Goal: Task Accomplishment & Management: Complete application form

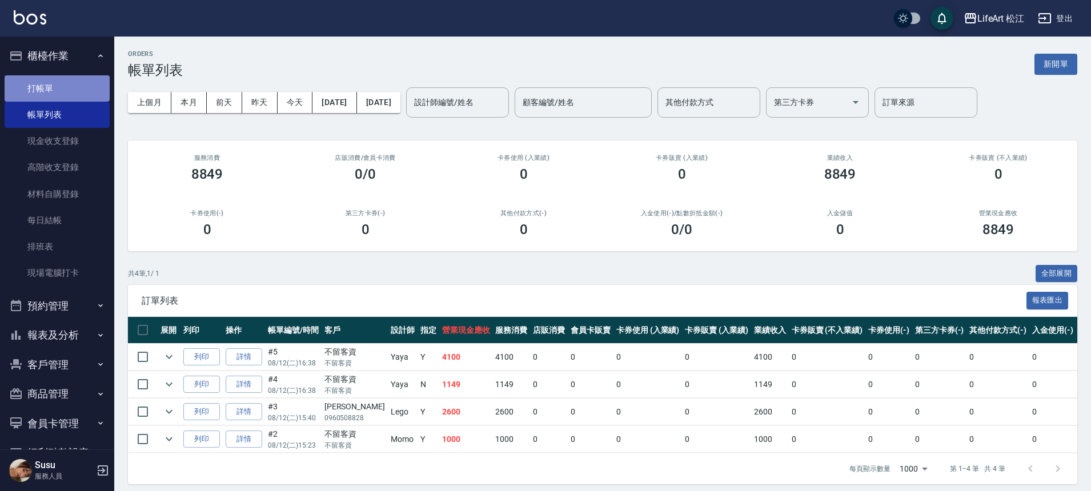
click at [71, 87] on link "打帳單" at bounding box center [57, 88] width 105 height 26
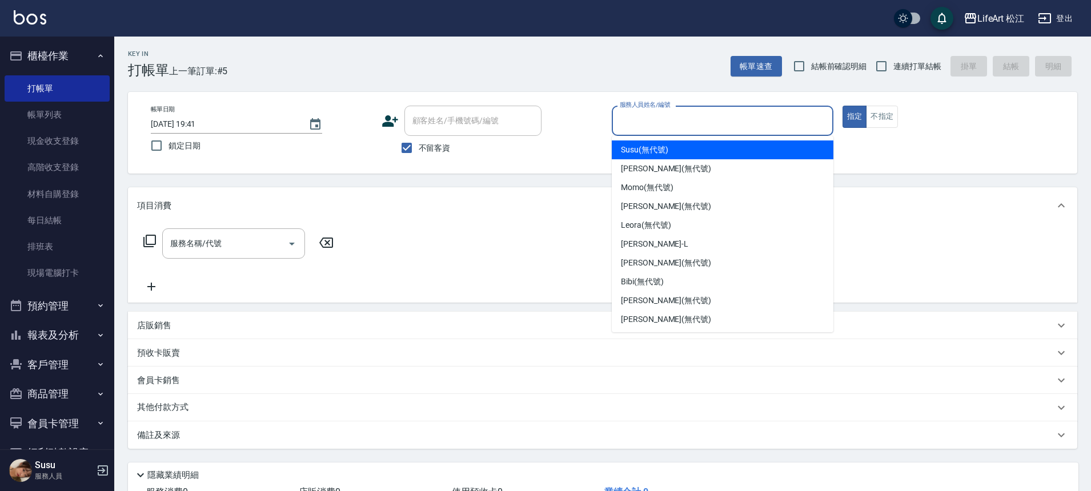
click at [651, 122] on input "服務人員姓名/編號" at bounding box center [722, 121] width 211 height 20
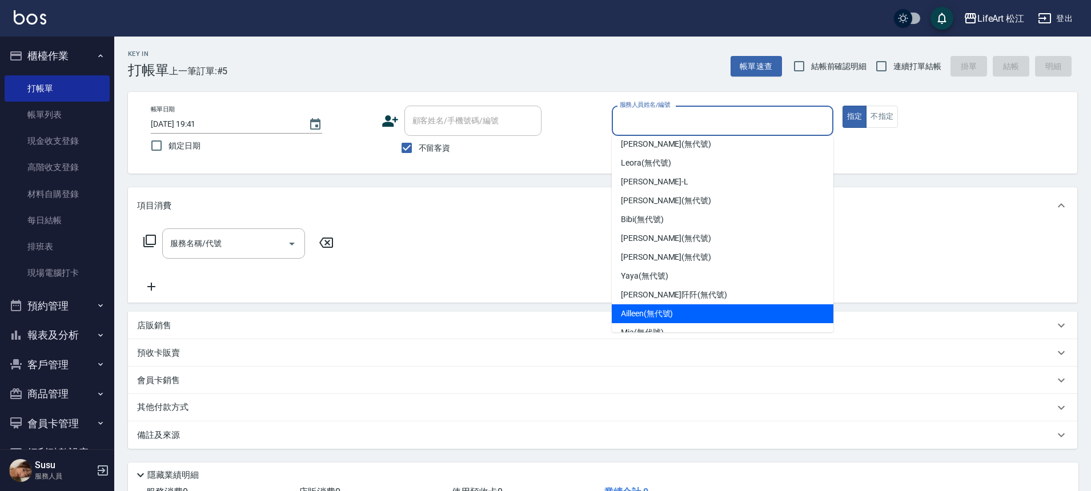
scroll to position [125, 0]
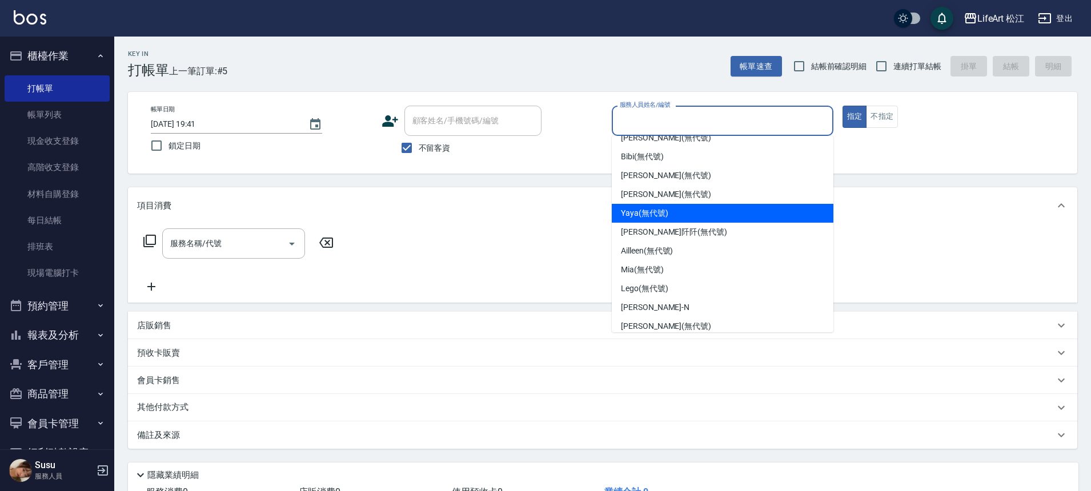
click at [691, 212] on div "Yaya (無代號)" at bounding box center [723, 213] width 222 height 19
type input "Yaya(無代號)"
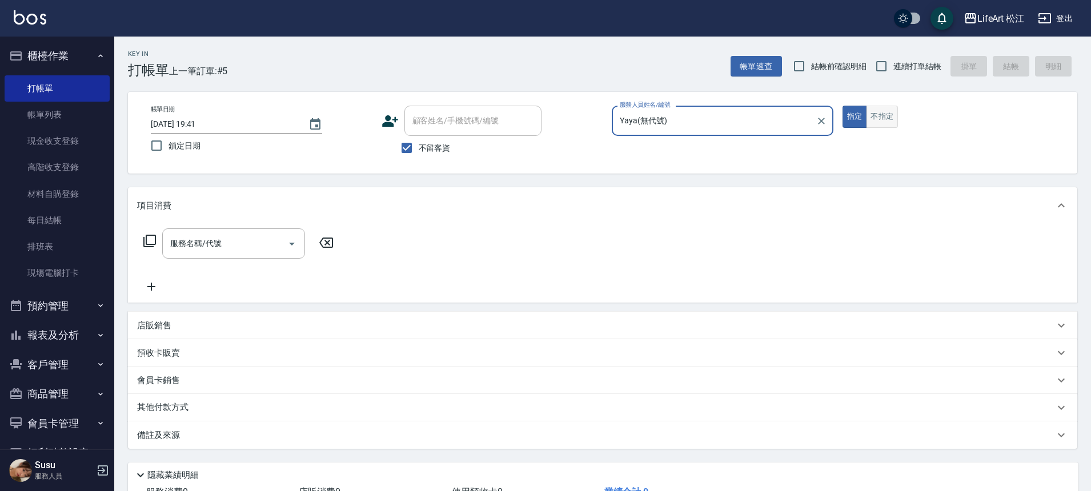
click at [882, 118] on button "不指定" at bounding box center [882, 117] width 32 height 22
click at [239, 251] on input "服務名稱/代號" at bounding box center [224, 244] width 115 height 20
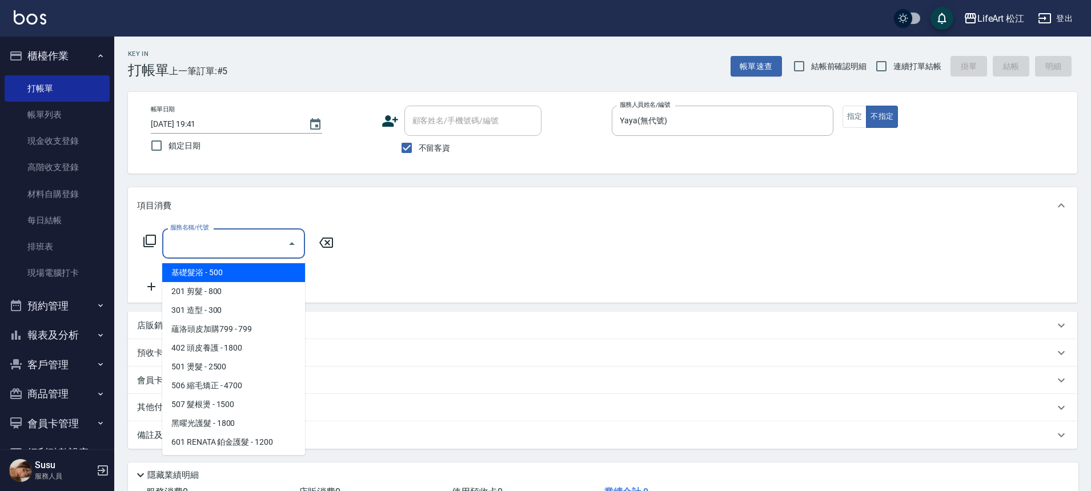
click at [234, 270] on span "基礎髮浴 - 500" at bounding box center [233, 272] width 143 height 19
type input "基礎髮浴 (101)"
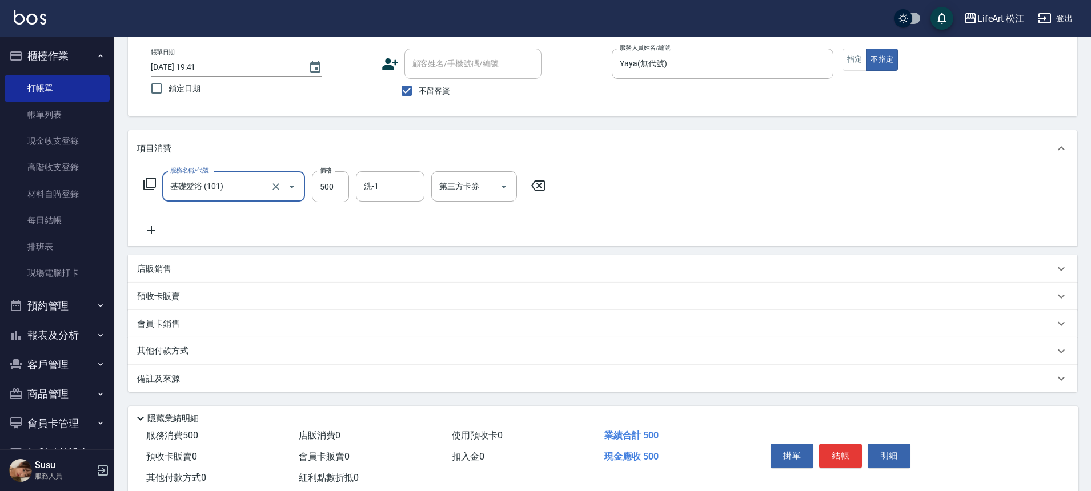
scroll to position [63, 0]
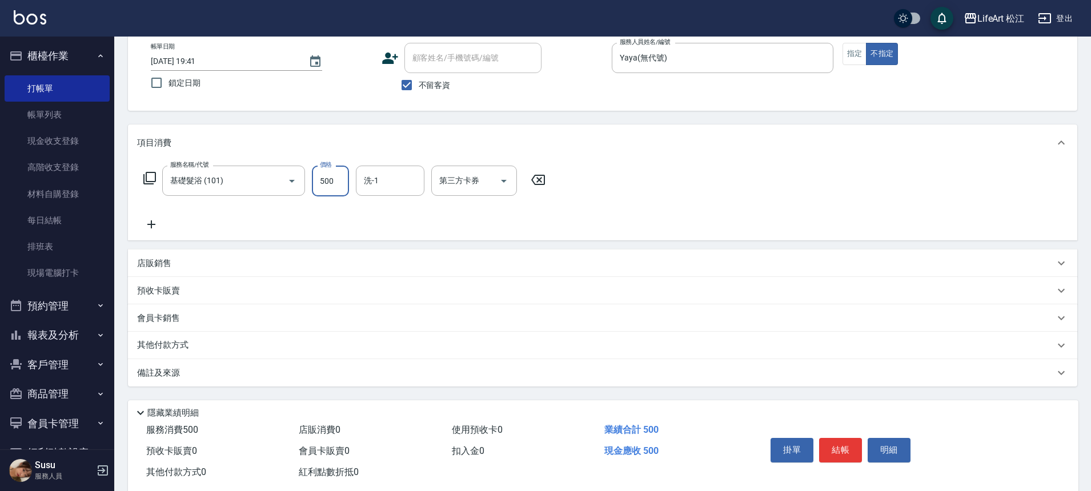
click at [322, 181] on input "500" at bounding box center [330, 181] width 37 height 31
type input "600"
click at [223, 353] on div "其他付款方式" at bounding box center [602, 345] width 949 height 27
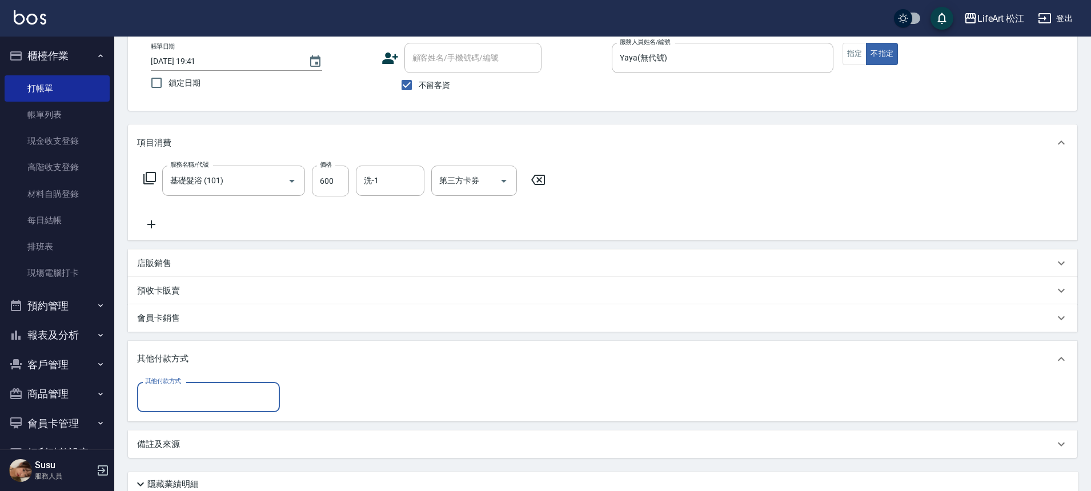
scroll to position [0, 0]
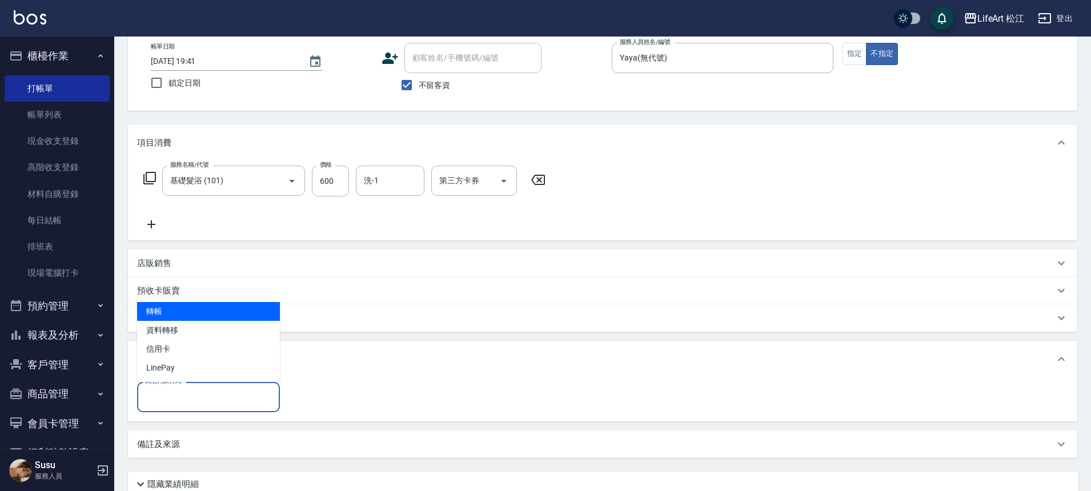
click at [216, 398] on input "其他付款方式" at bounding box center [208, 397] width 132 height 20
click at [215, 314] on span "轉帳" at bounding box center [208, 311] width 143 height 19
type input "轉帳"
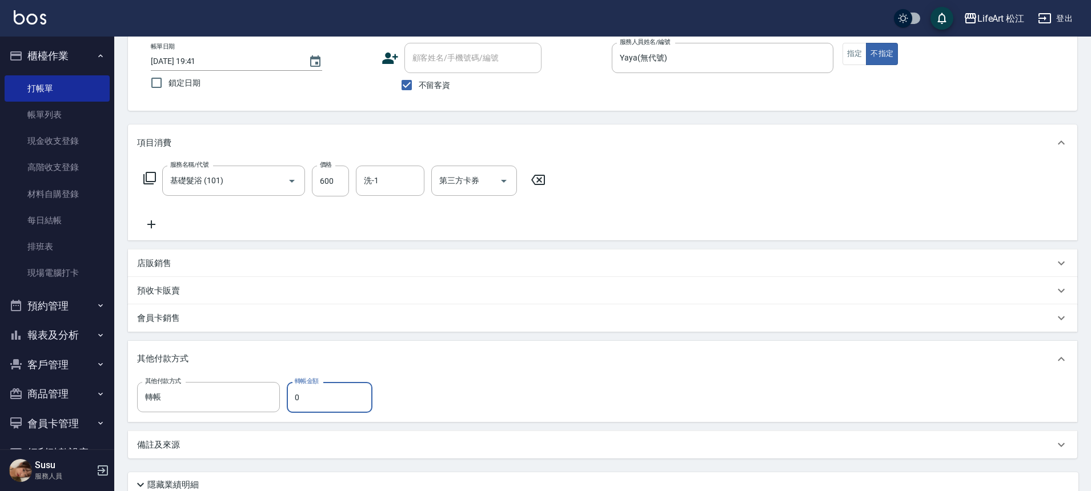
click at [314, 396] on input "0" at bounding box center [330, 397] width 86 height 31
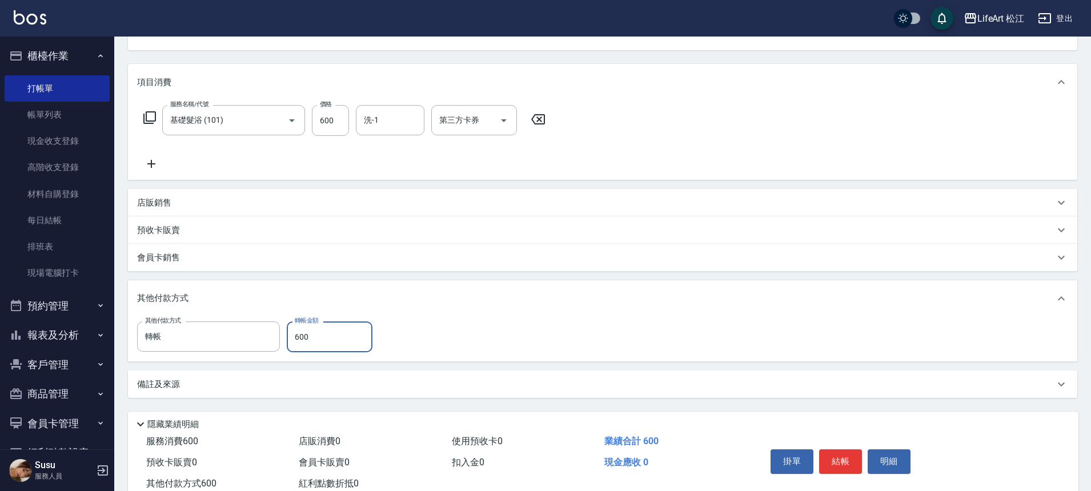
scroll to position [159, 0]
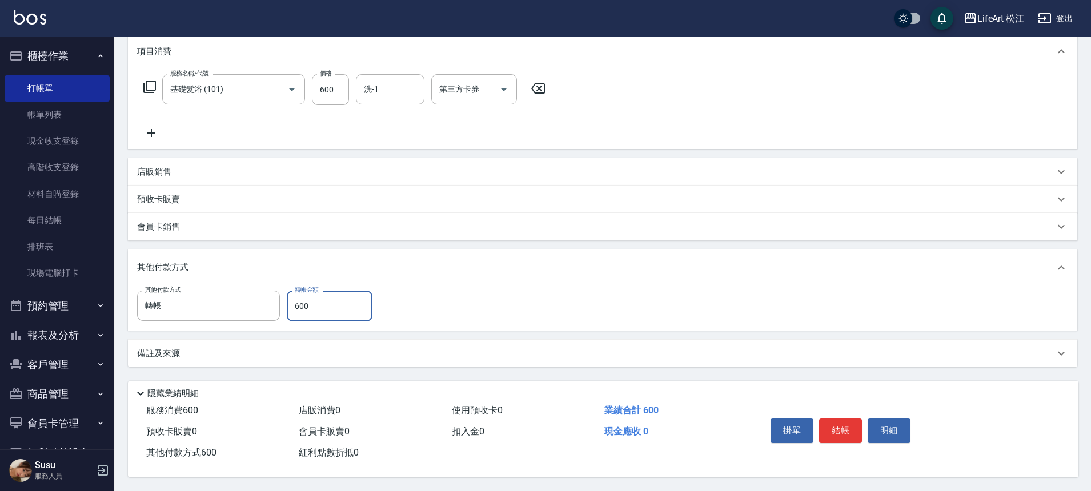
type input "600"
click at [835, 428] on button "結帳" at bounding box center [840, 431] width 43 height 24
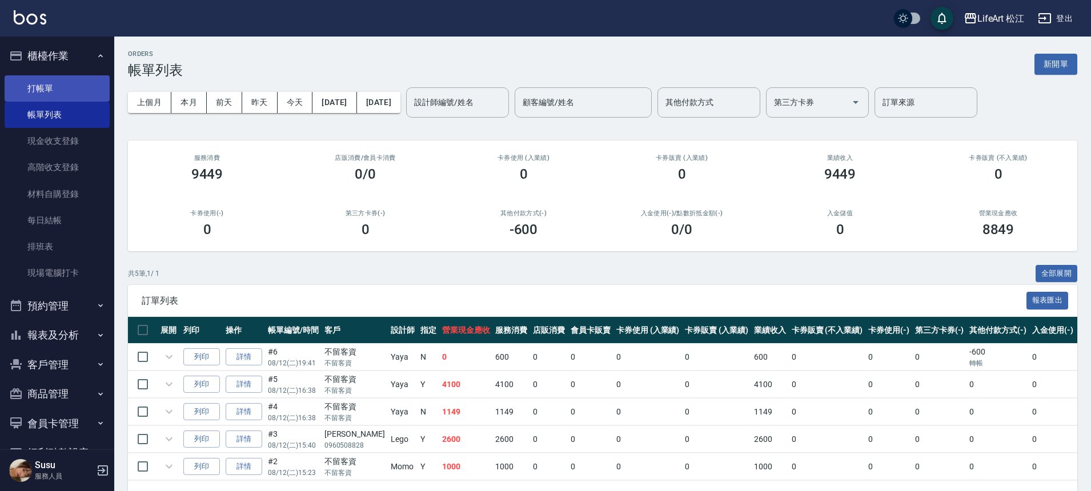
click at [61, 77] on link "打帳單" at bounding box center [57, 88] width 105 height 26
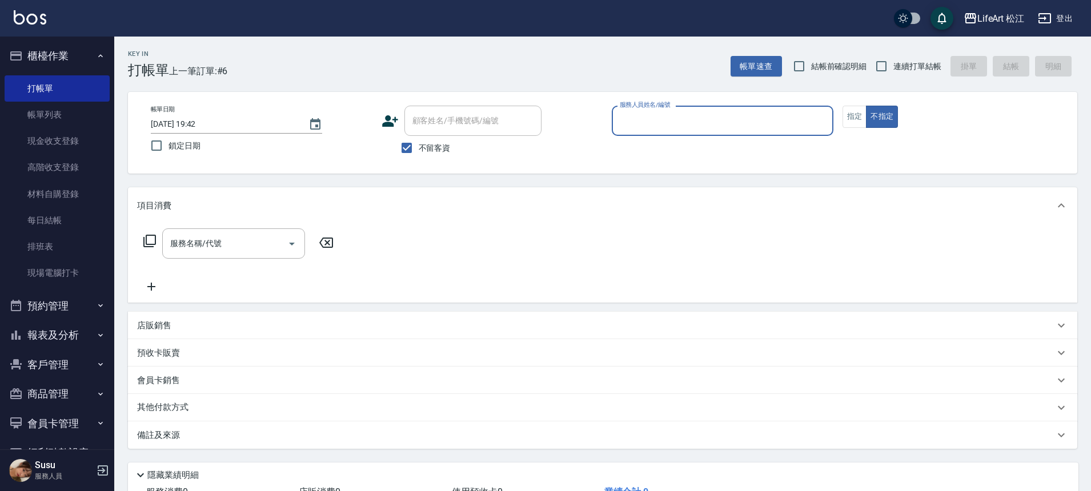
click at [654, 117] on input "服務人員姓名/編號" at bounding box center [722, 121] width 211 height 20
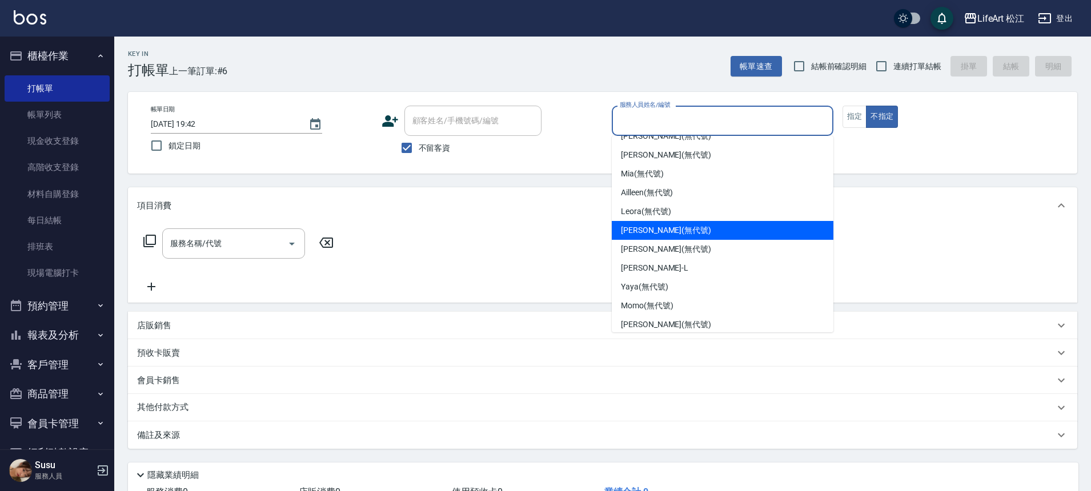
scroll to position [133, 0]
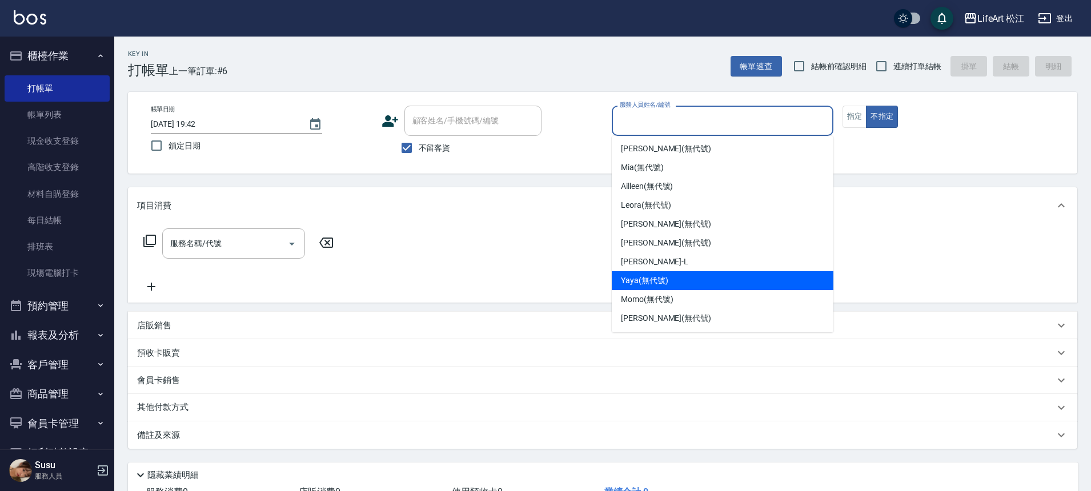
click at [672, 280] on div "Yaya (無代號)" at bounding box center [723, 280] width 222 height 19
type input "Yaya(無代號)"
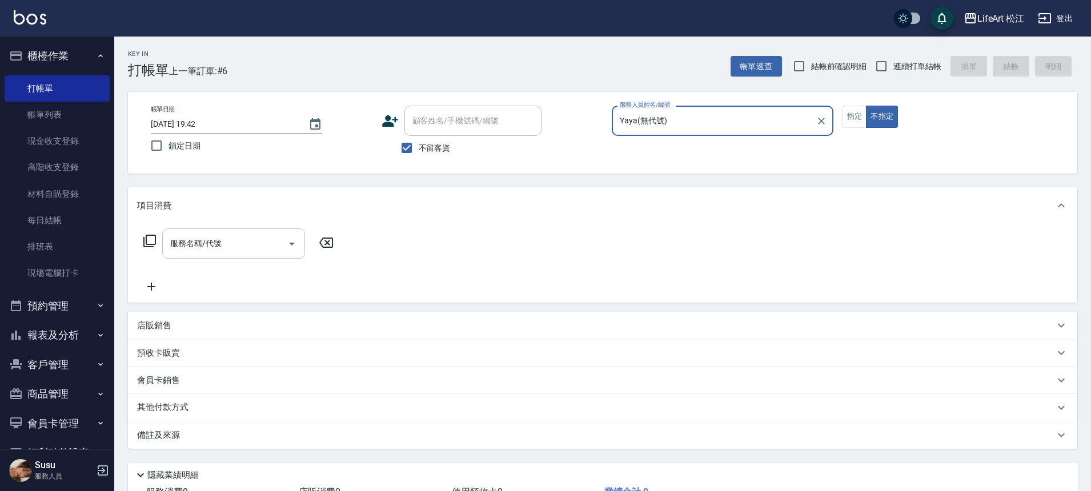
click at [241, 244] on input "服務名稱/代號" at bounding box center [224, 244] width 115 height 20
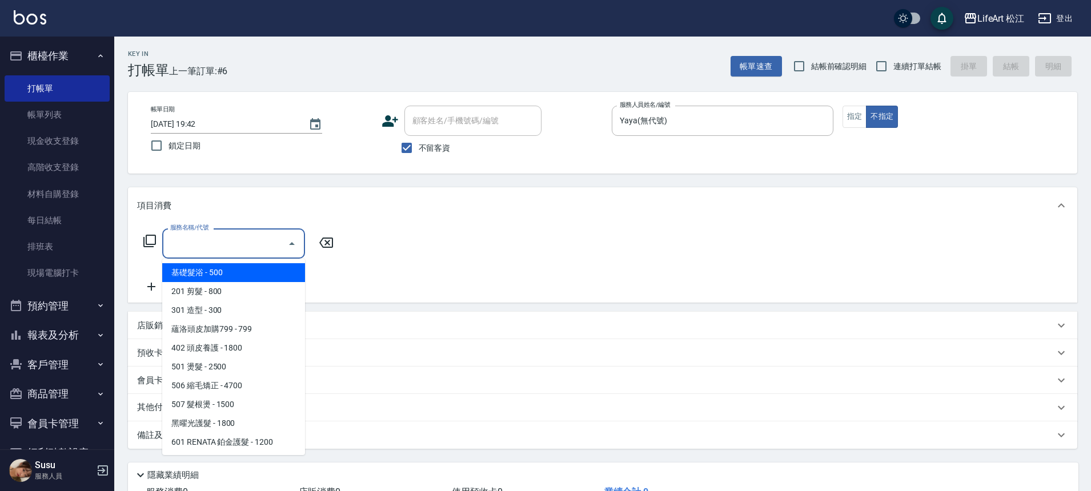
drag, startPoint x: 240, startPoint y: 272, endPoint x: 246, endPoint y: 267, distance: 8.1
click at [240, 272] on span "基礎髮浴 - 500" at bounding box center [233, 272] width 143 height 19
type input "基礎髮浴 (101)"
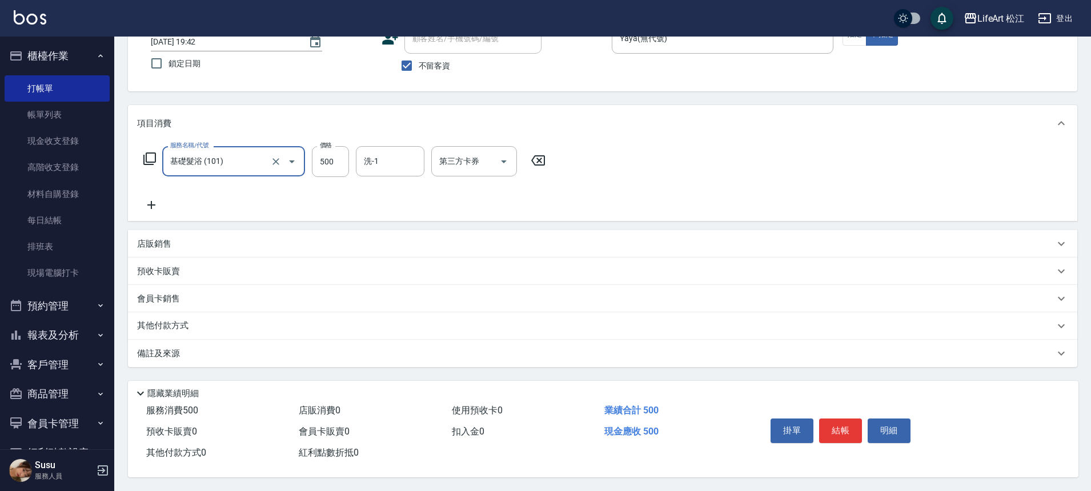
scroll to position [87, 0]
click at [266, 357] on div "備註及來源" at bounding box center [602, 353] width 949 height 27
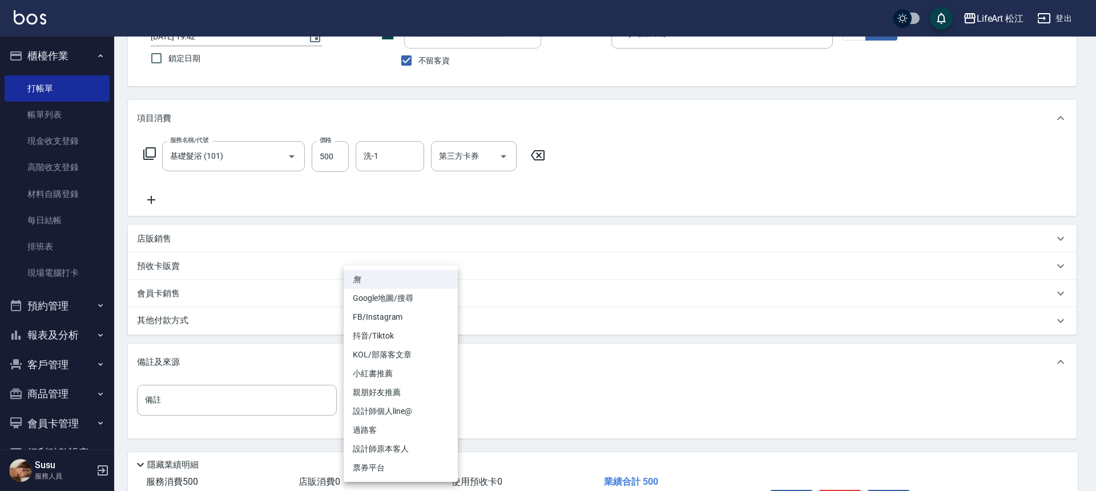
drag, startPoint x: 365, startPoint y: 398, endPoint x: 323, endPoint y: 297, distance: 109.8
click at [333, 289] on body "LifeArt 松江 登出 櫃檯作業 打帳單 帳單列表 現金收支登錄 高階收支登錄 材料自購登錄 每日結帳 排班表 現場電腦打卡 預約管理 預約管理 單日預約…" at bounding box center [548, 238] width 1096 height 650
click at [226, 328] on div at bounding box center [548, 245] width 1096 height 491
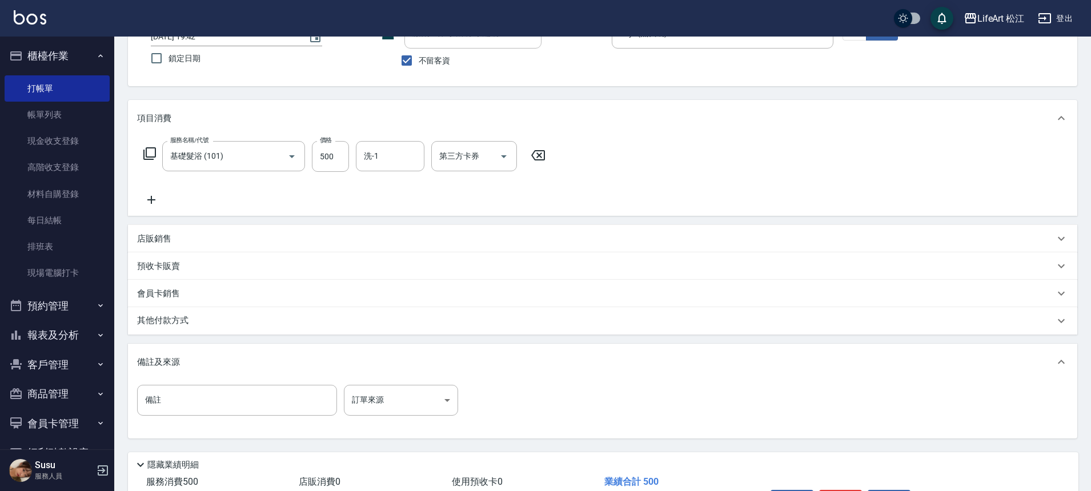
click at [209, 322] on div "其他付款方式" at bounding box center [595, 321] width 917 height 13
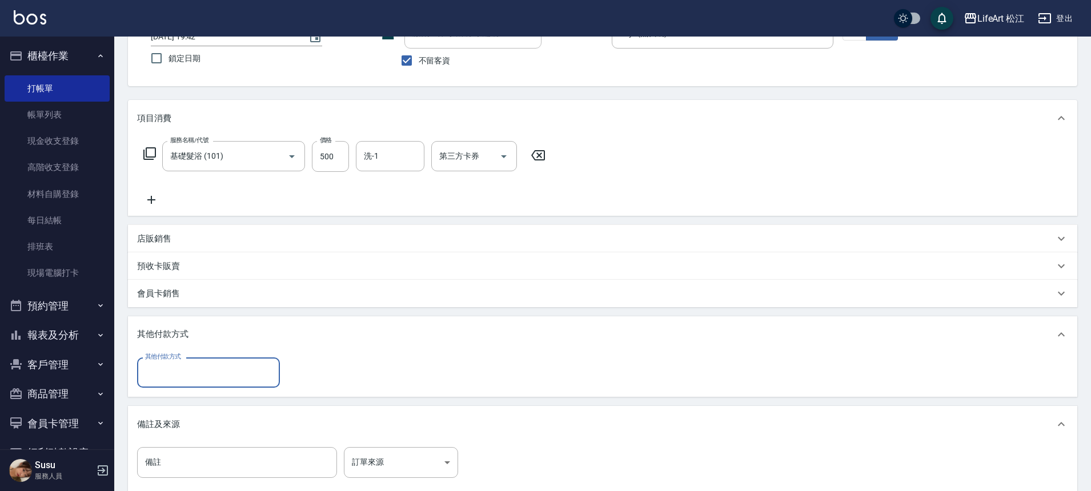
scroll to position [0, 0]
click at [223, 360] on div "其他付款方式" at bounding box center [208, 372] width 143 height 30
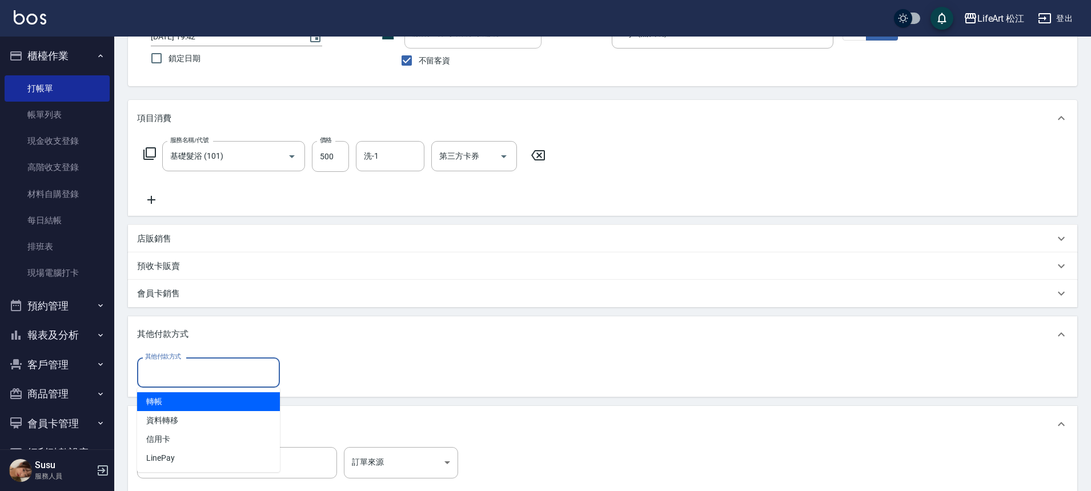
click at [187, 396] on span "轉帳" at bounding box center [208, 401] width 143 height 19
type input "轉帳"
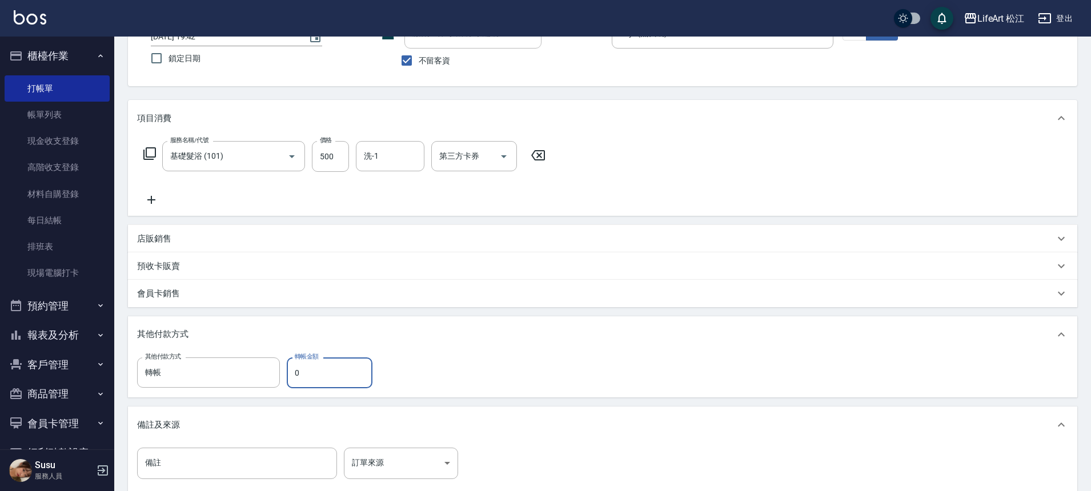
click at [318, 381] on input "0" at bounding box center [330, 372] width 86 height 31
click at [317, 381] on input "0" at bounding box center [330, 372] width 86 height 31
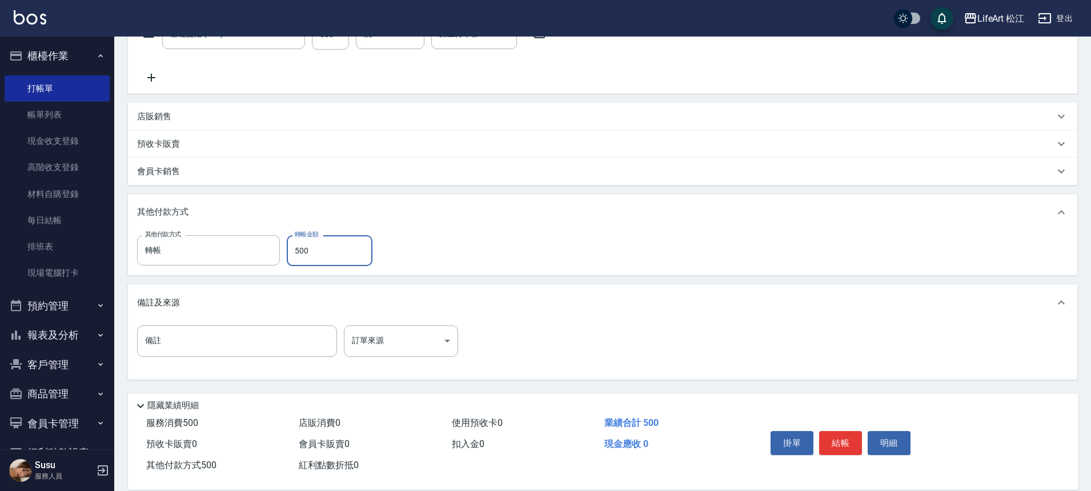
scroll to position [227, 0]
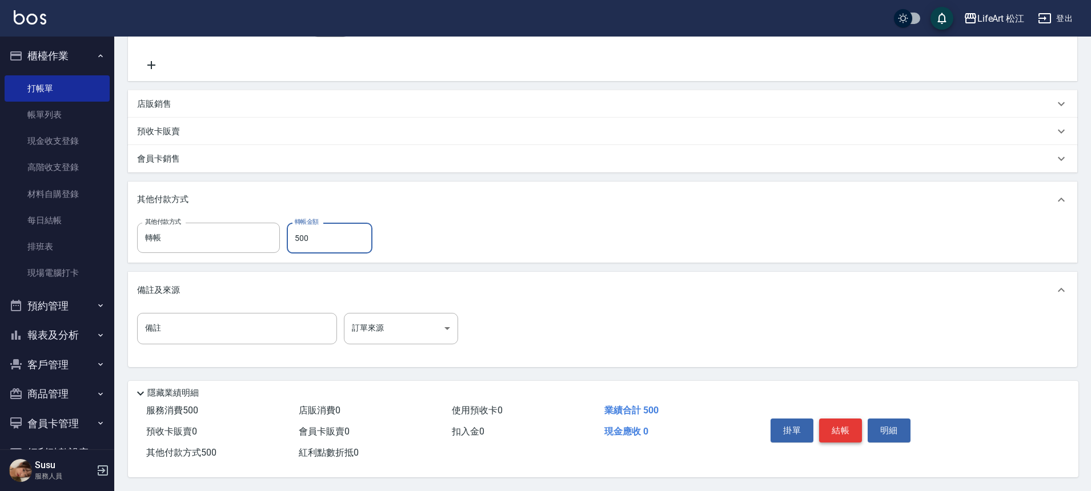
type input "500"
click at [841, 424] on button "結帳" at bounding box center [840, 431] width 43 height 24
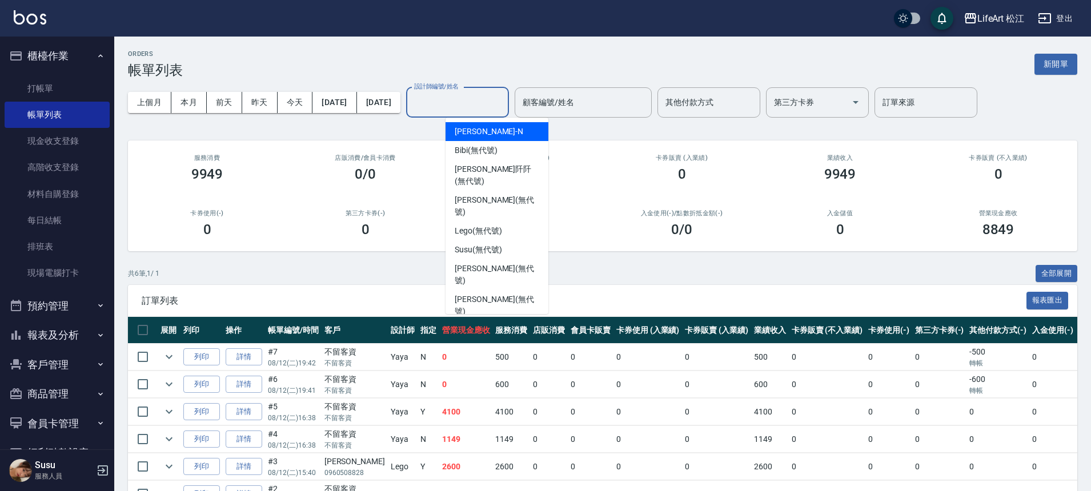
click at [456, 99] on input "設計師編號/姓名" at bounding box center [457, 103] width 93 height 20
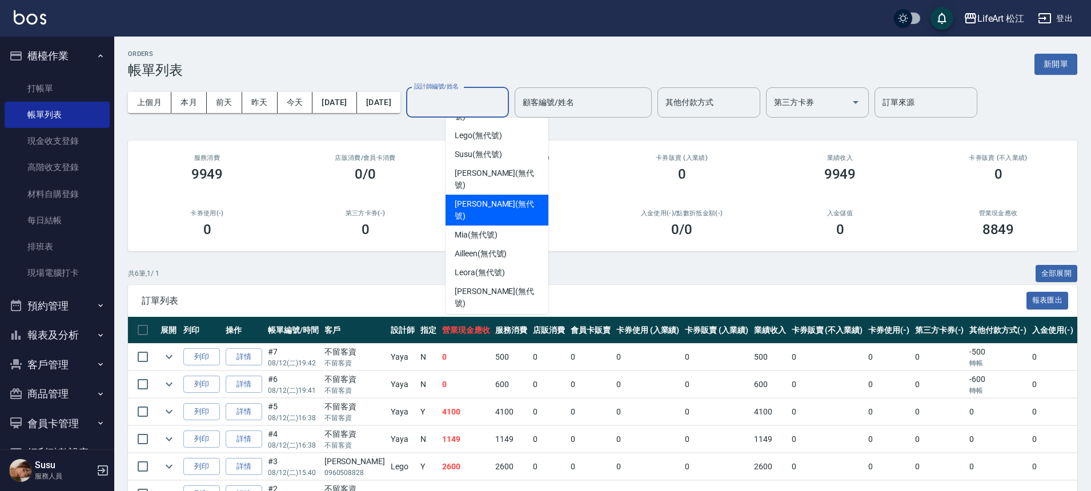
scroll to position [96, 0]
click at [510, 362] on div "Yaya (無代號)" at bounding box center [496, 371] width 103 height 19
type input "Yaya(無代號)"
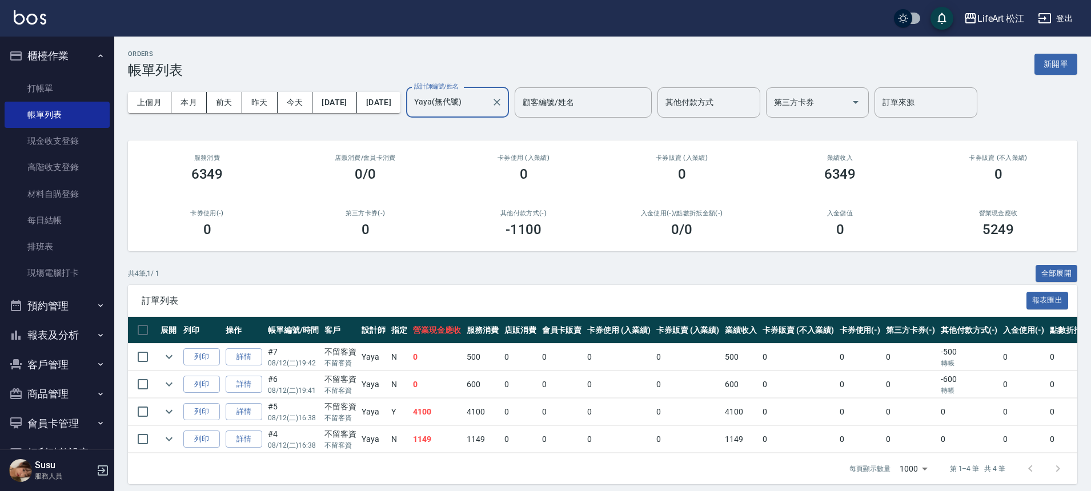
scroll to position [2, 0]
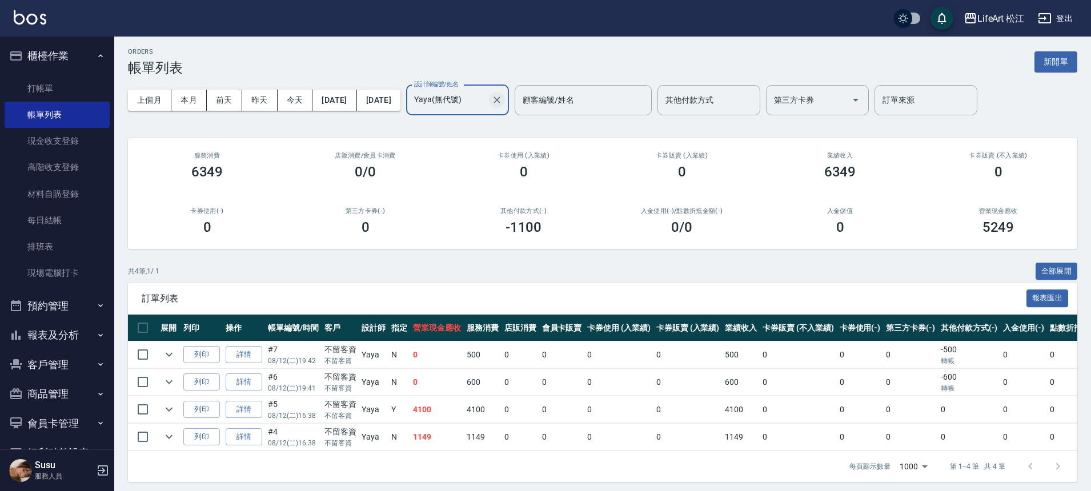
click at [503, 102] on icon "Clear" at bounding box center [496, 99] width 11 height 11
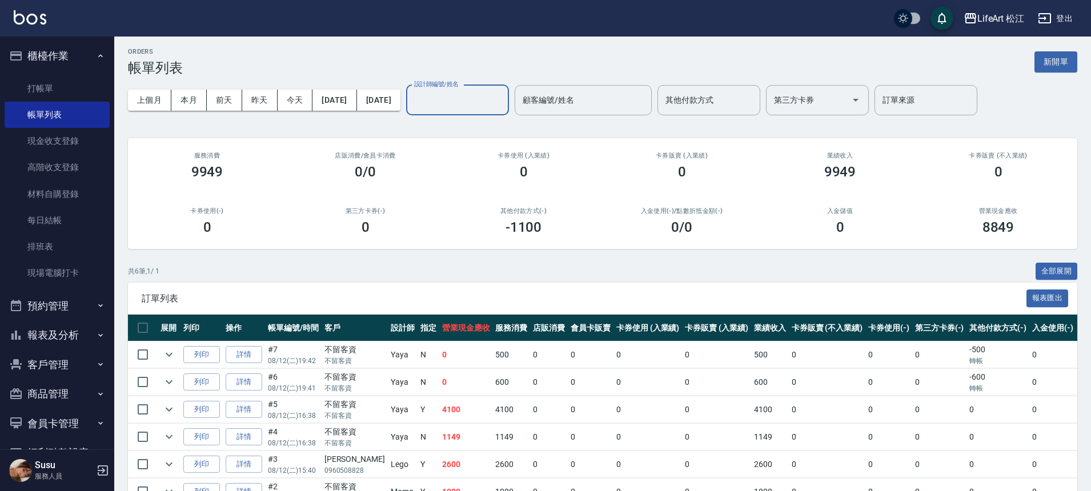
scroll to position [0, 0]
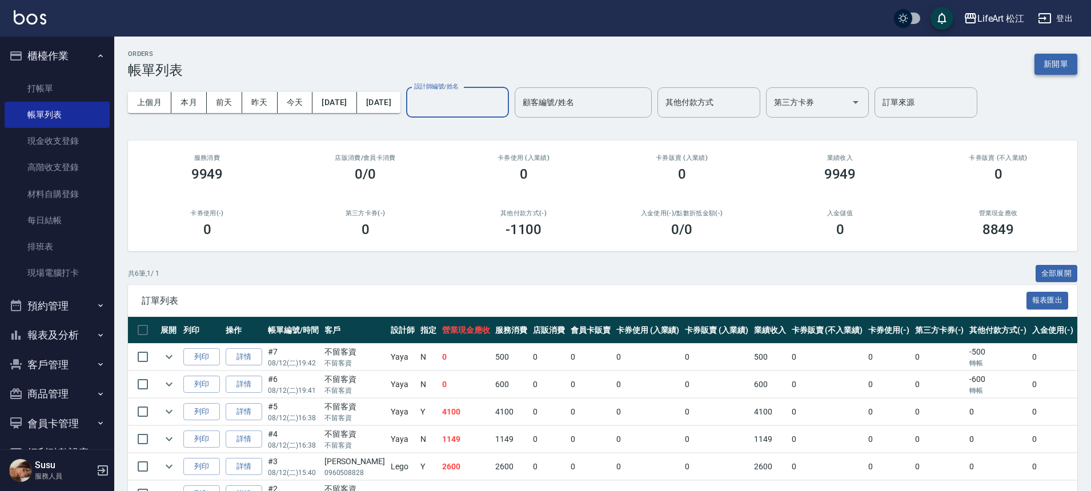
click at [1066, 63] on button "新開單" at bounding box center [1055, 64] width 43 height 21
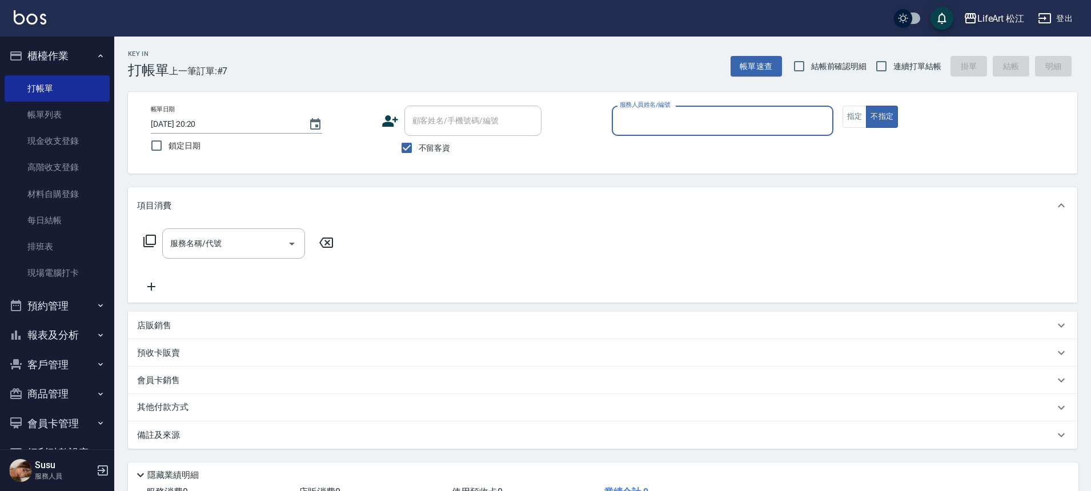
click at [733, 118] on input "服務人員姓名/編號" at bounding box center [722, 121] width 211 height 20
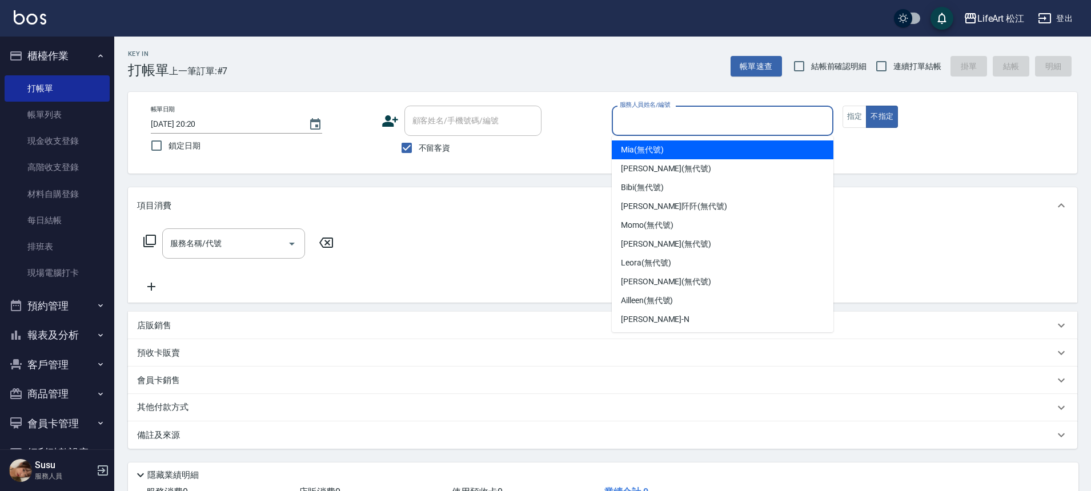
click at [721, 145] on div "Mia (無代號)" at bounding box center [723, 149] width 222 height 19
type input "Mia(無代號)"
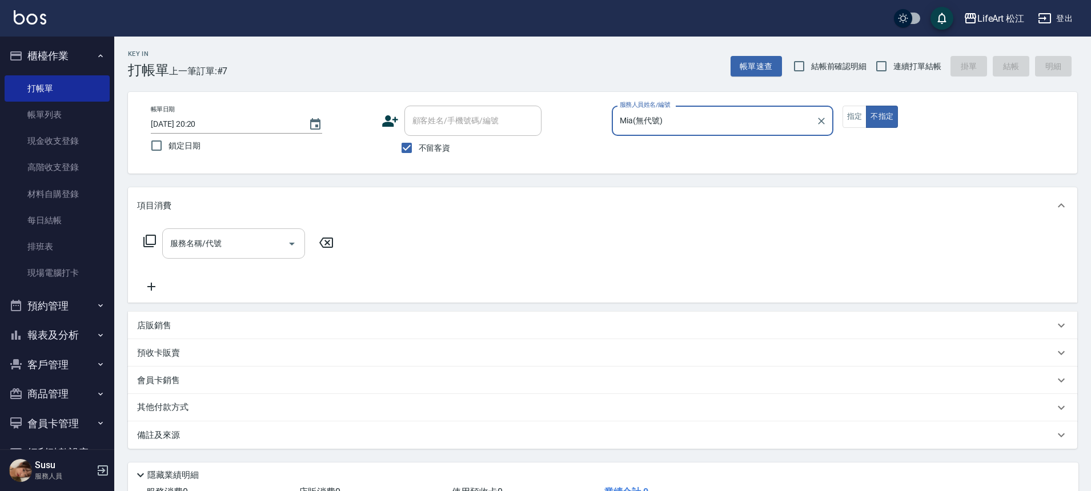
click at [239, 249] on input "服務名稱/代號" at bounding box center [224, 244] width 115 height 20
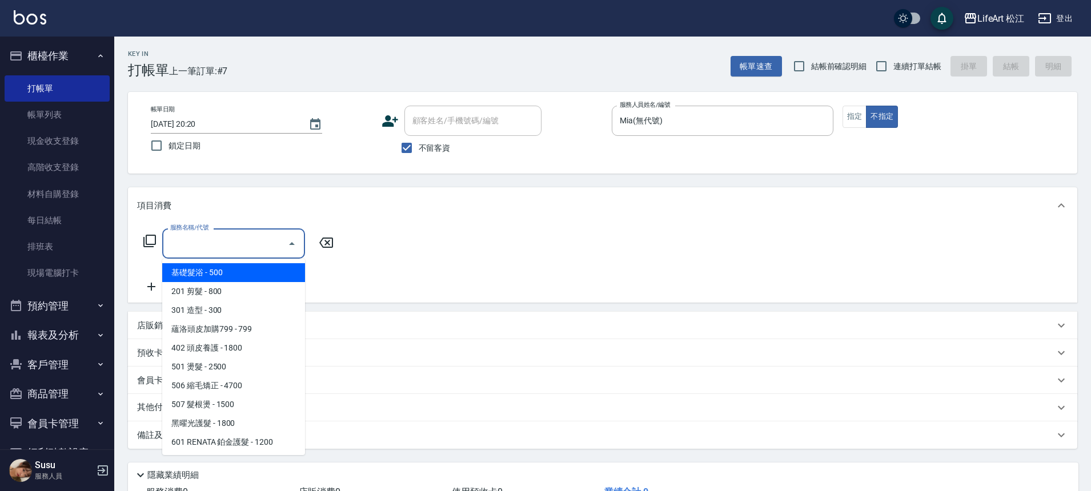
type input "f"
type input "ㄋ"
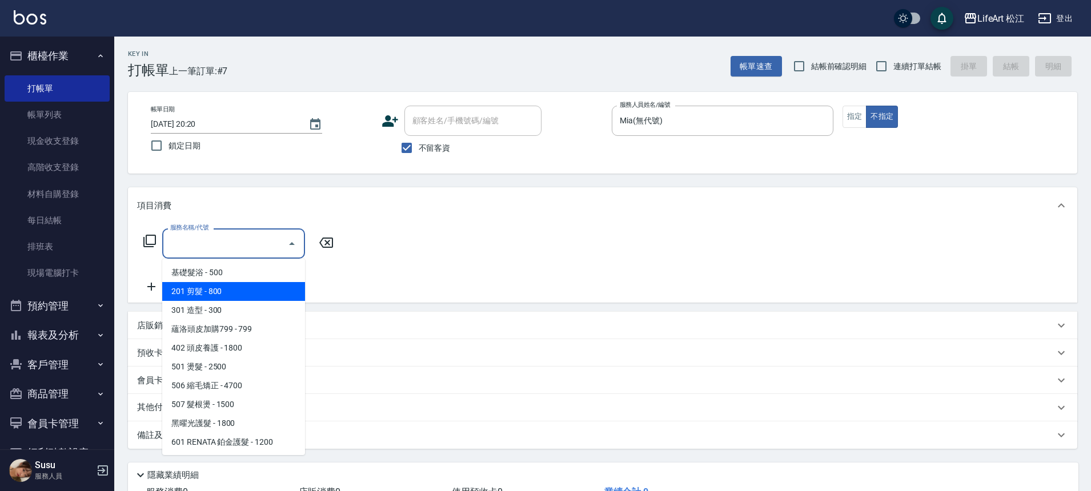
click at [206, 288] on span "201 剪髮 - 800" at bounding box center [233, 291] width 143 height 19
type input "201 剪髮(201)"
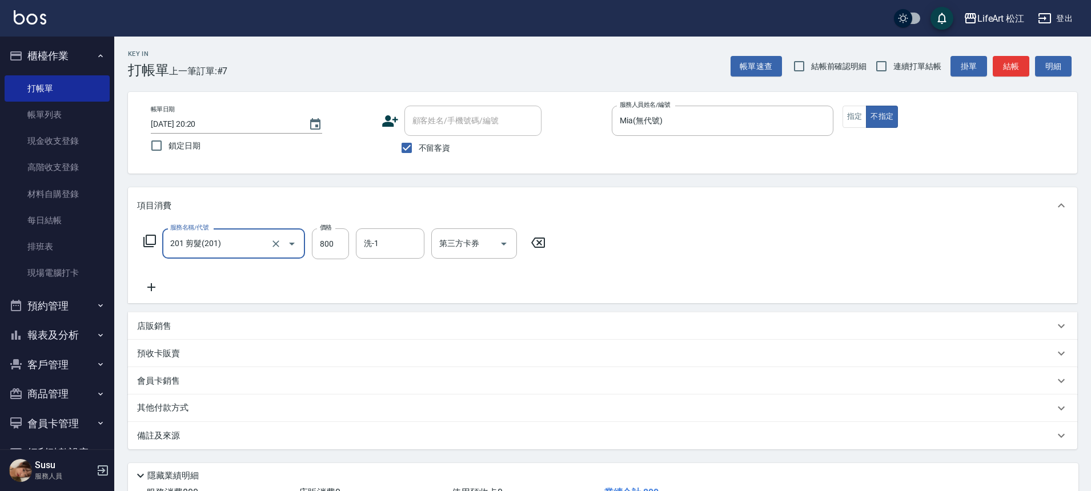
click at [146, 287] on icon at bounding box center [151, 287] width 29 height 14
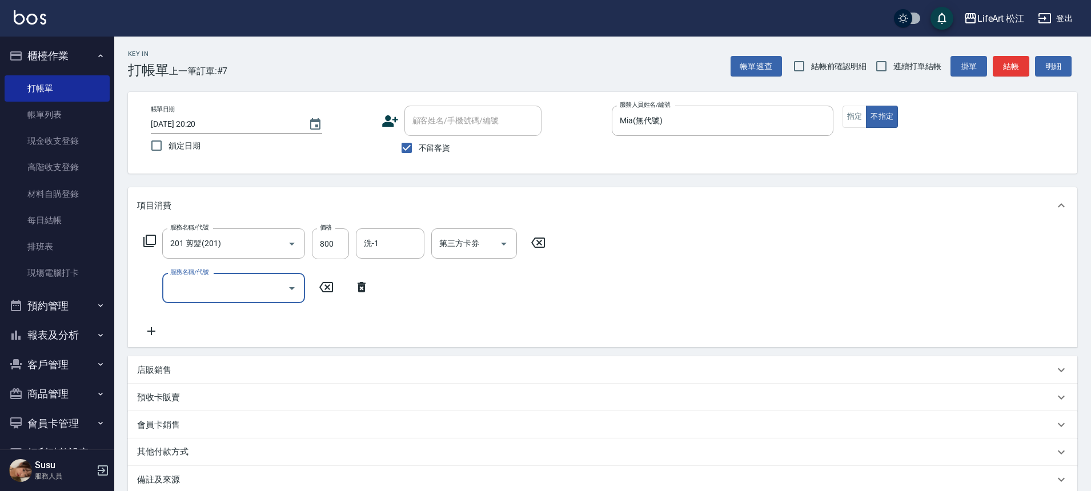
click at [205, 284] on input "服務名稱/代號" at bounding box center [224, 288] width 115 height 20
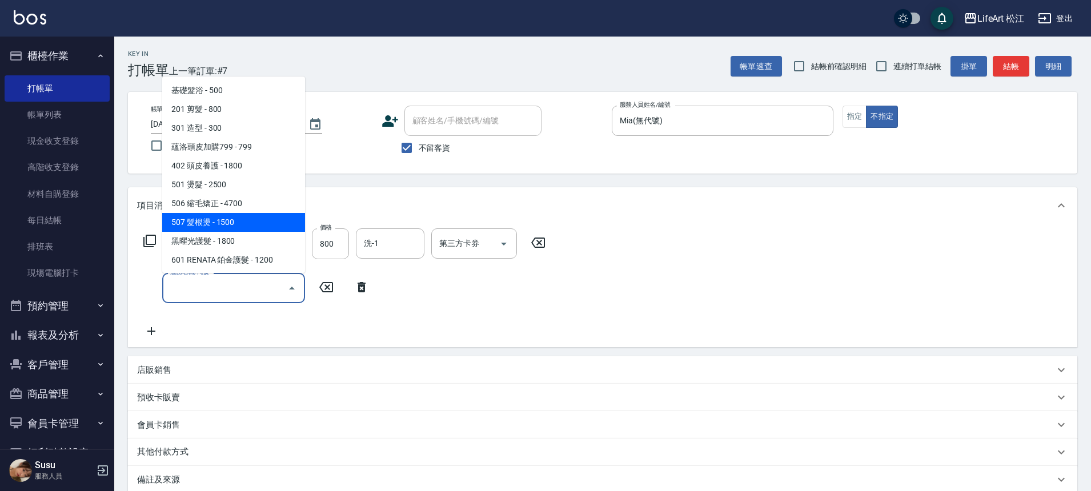
scroll to position [23, 0]
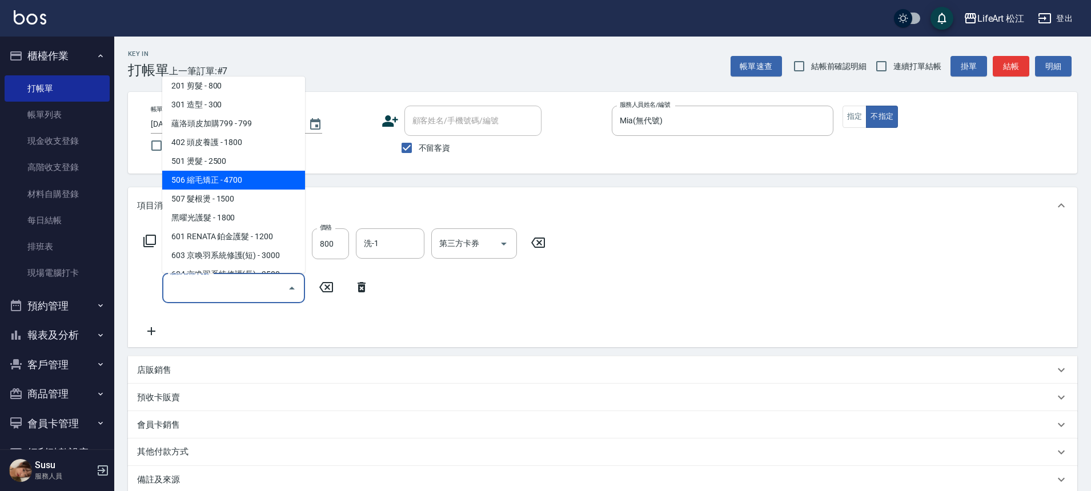
click at [246, 175] on span "506 縮毛矯正 - 4700" at bounding box center [233, 180] width 143 height 19
type input "506 縮毛矯正 (506)"
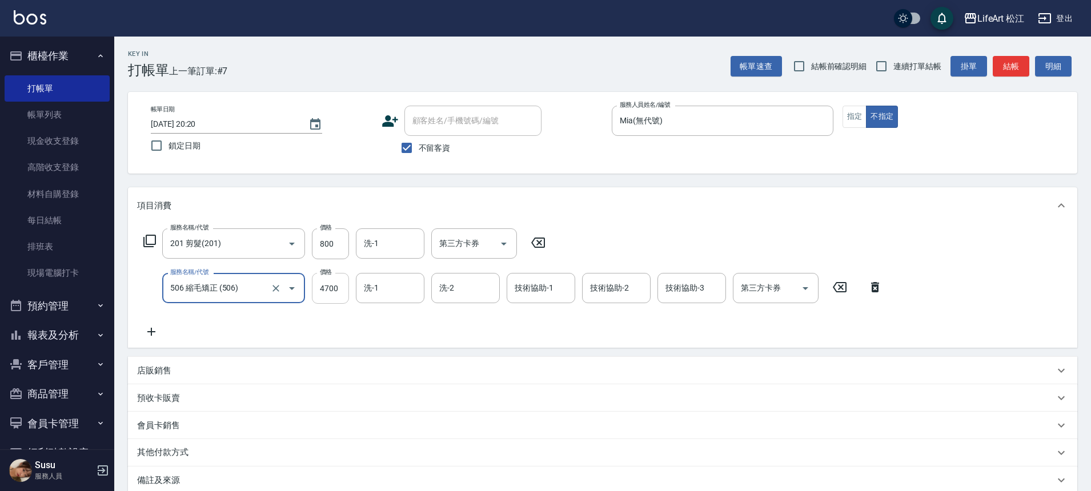
click at [334, 292] on input "4700" at bounding box center [330, 288] width 37 height 31
type input "2000"
click at [853, 113] on button "指定" at bounding box center [854, 117] width 25 height 22
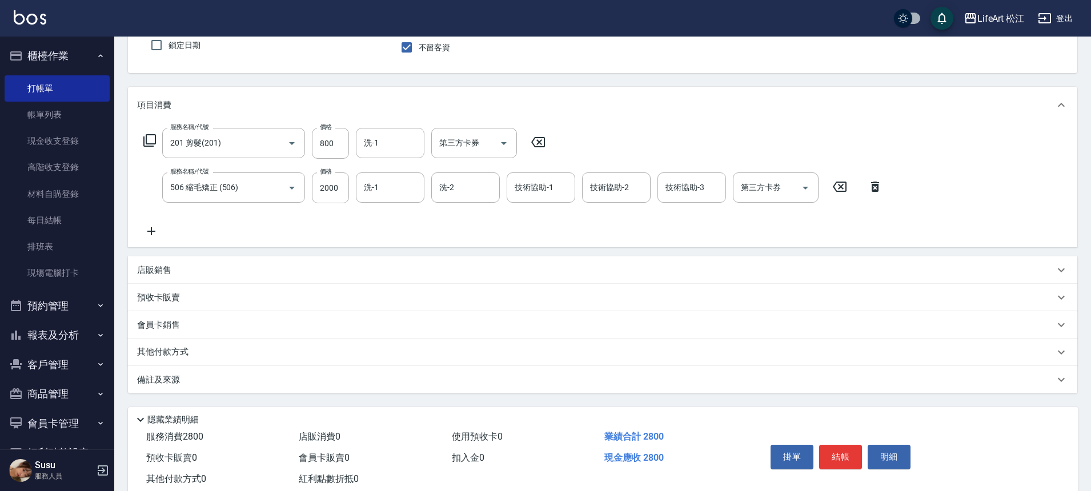
click at [160, 382] on p "備註及來源" at bounding box center [158, 380] width 43 height 12
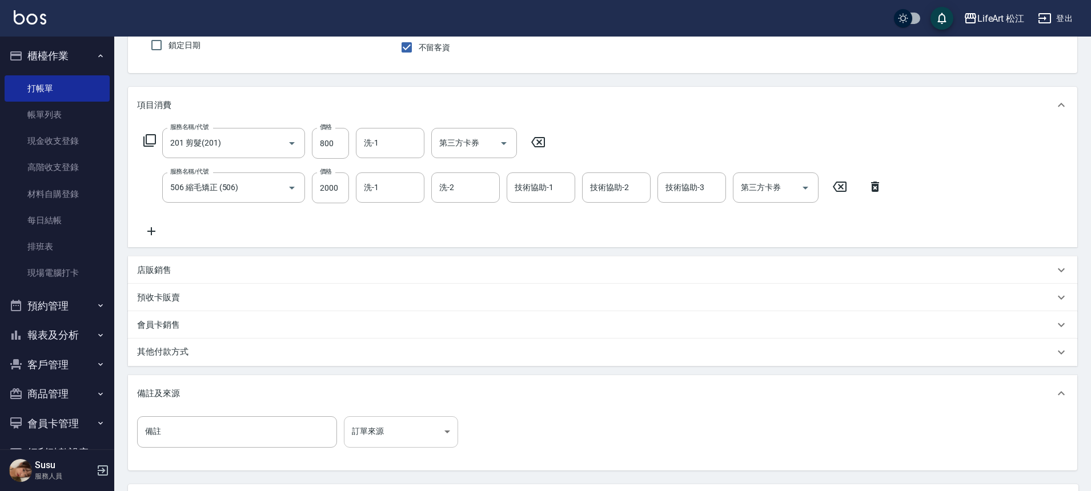
click at [365, 427] on body "LifeArt 松江 登出 櫃檯作業 打帳單 帳單列表 現金收支登錄 高階收支登錄 材料自購登錄 每日結帳 排班表 現場電腦打卡 預約管理 預約管理 單日預約…" at bounding box center [545, 246] width 1091 height 695
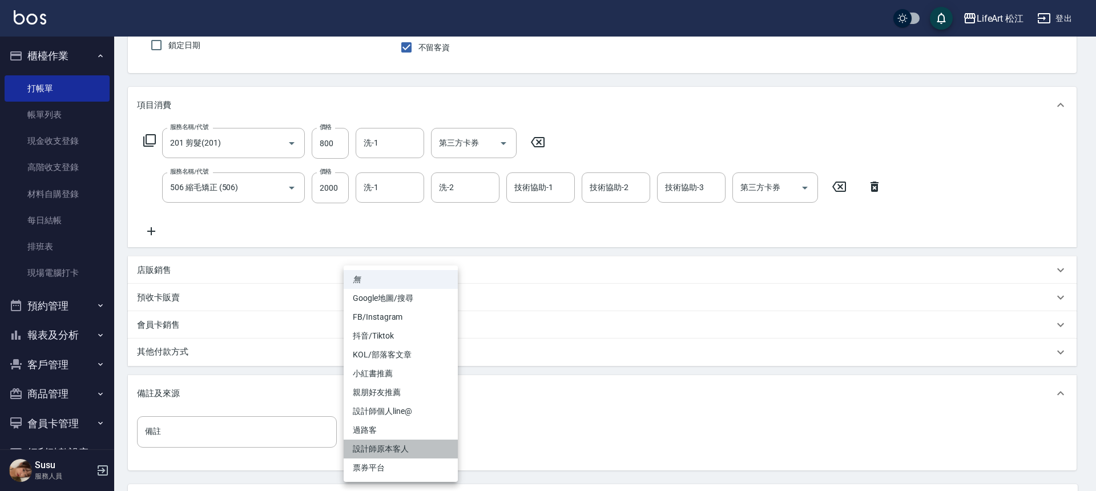
click at [371, 450] on li "設計師原本客人" at bounding box center [401, 449] width 114 height 19
type input "設計師原本客人"
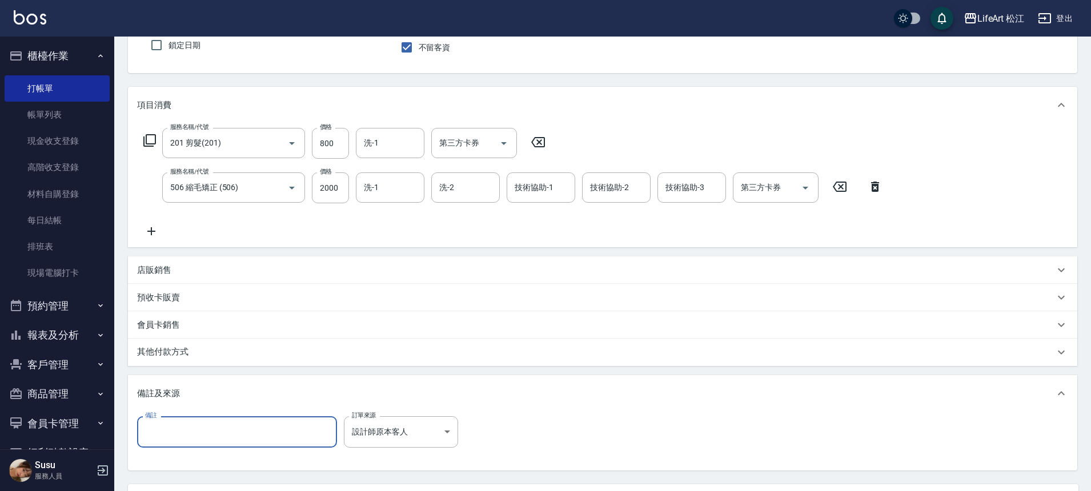
click at [270, 436] on input "備註" at bounding box center [237, 431] width 200 height 31
type input "f"
type input "ㄎ"
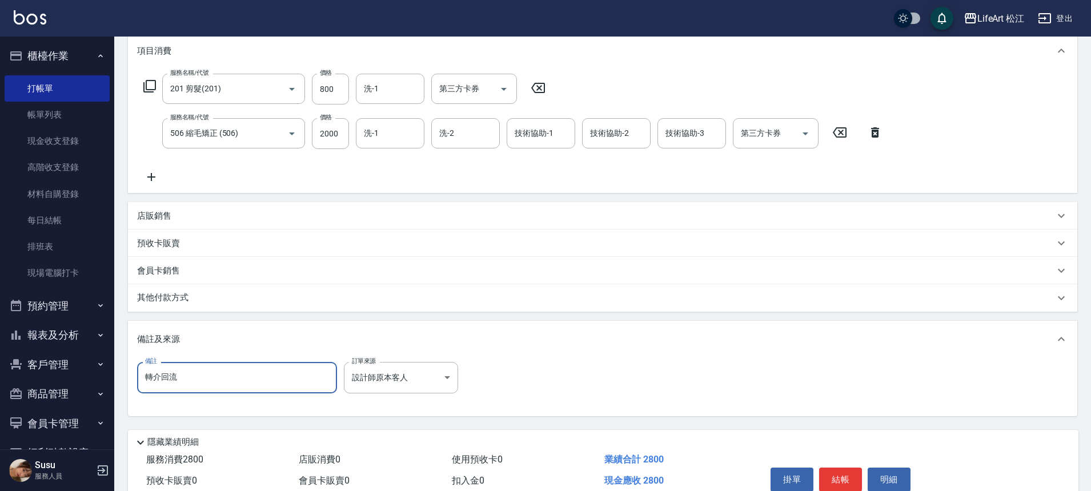
scroll to position [209, 0]
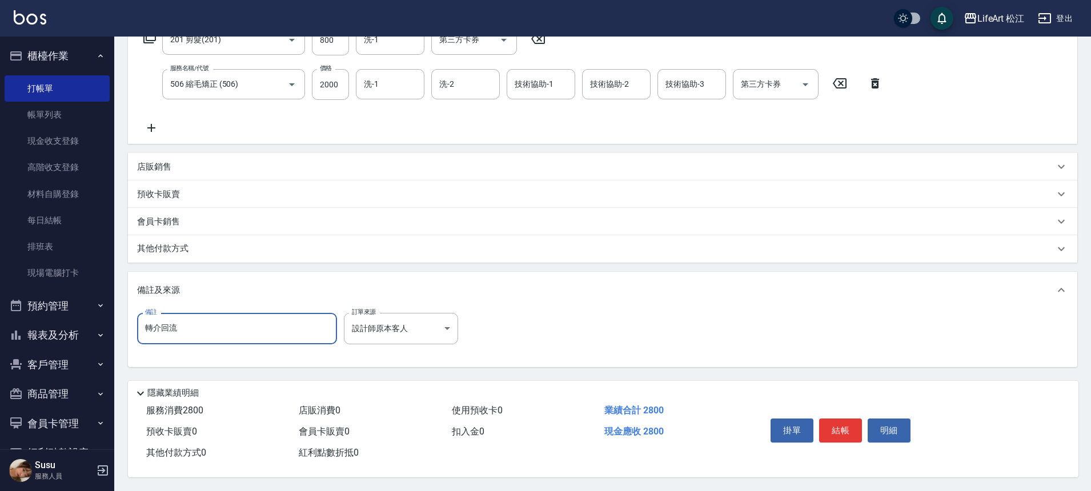
type input "轉介回流"
click at [182, 245] on p "其他付款方式" at bounding box center [165, 249] width 57 height 13
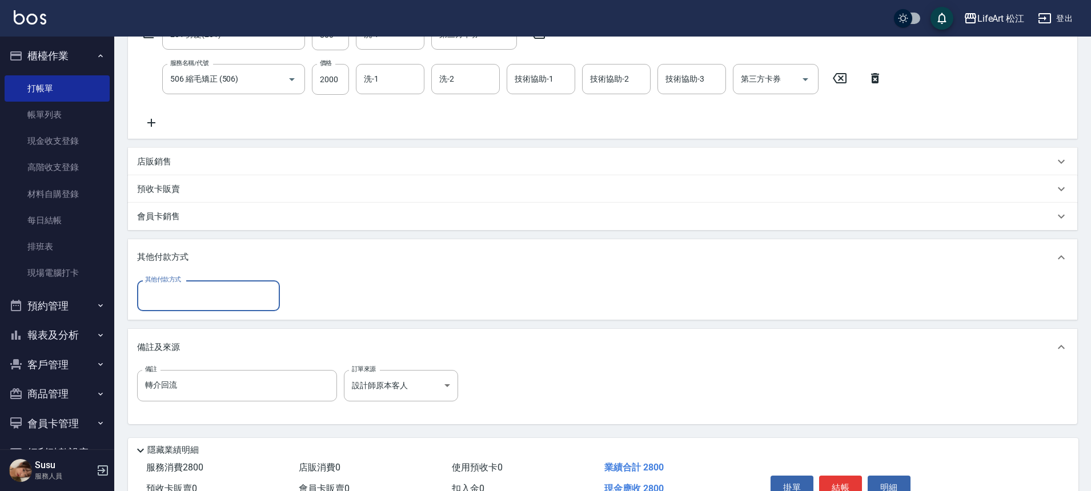
scroll to position [0, 0]
click at [203, 285] on div "其他付款方式" at bounding box center [208, 295] width 143 height 30
click at [203, 328] on span "轉帳" at bounding box center [208, 325] width 143 height 19
type input "轉帳"
click at [350, 300] on input "0" at bounding box center [330, 295] width 86 height 31
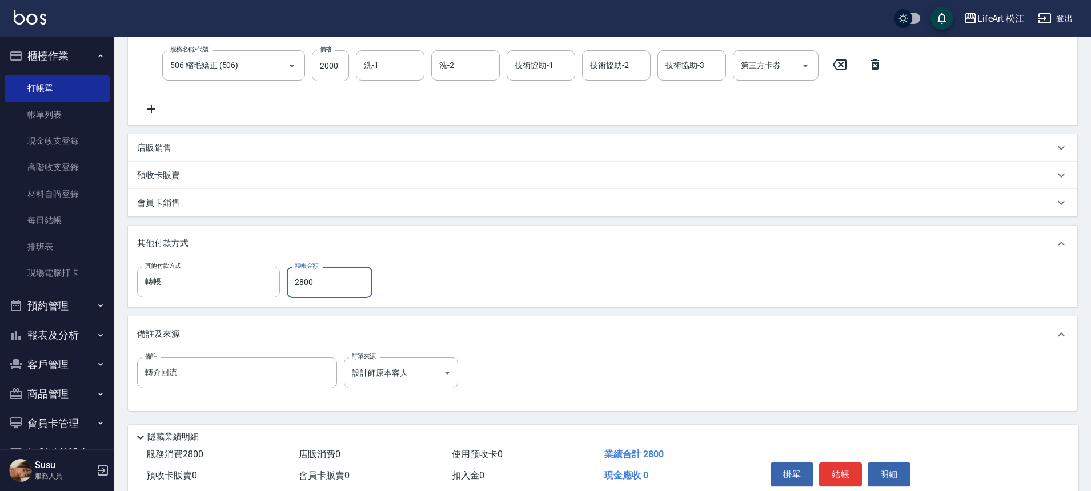
scroll to position [272, 0]
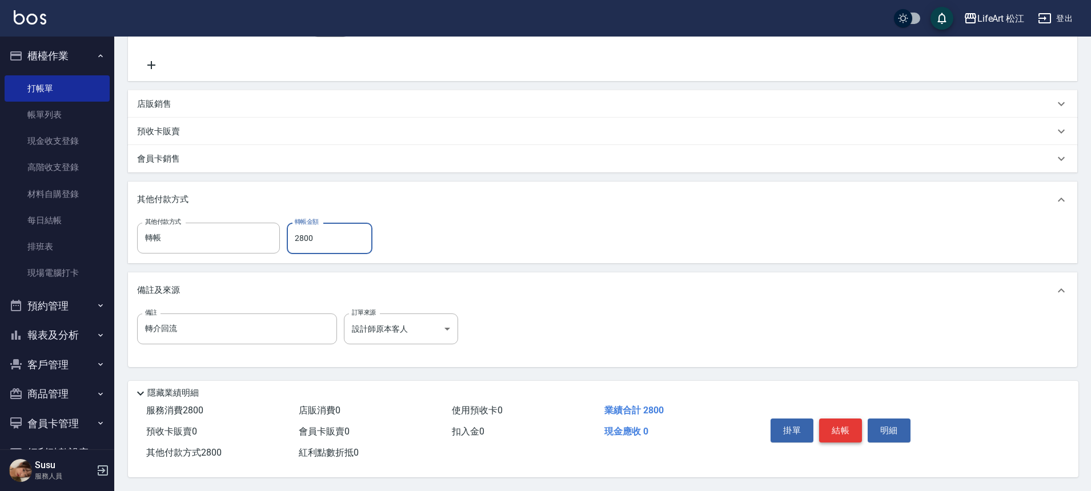
type input "2800"
click at [827, 428] on button "結帳" at bounding box center [840, 431] width 43 height 24
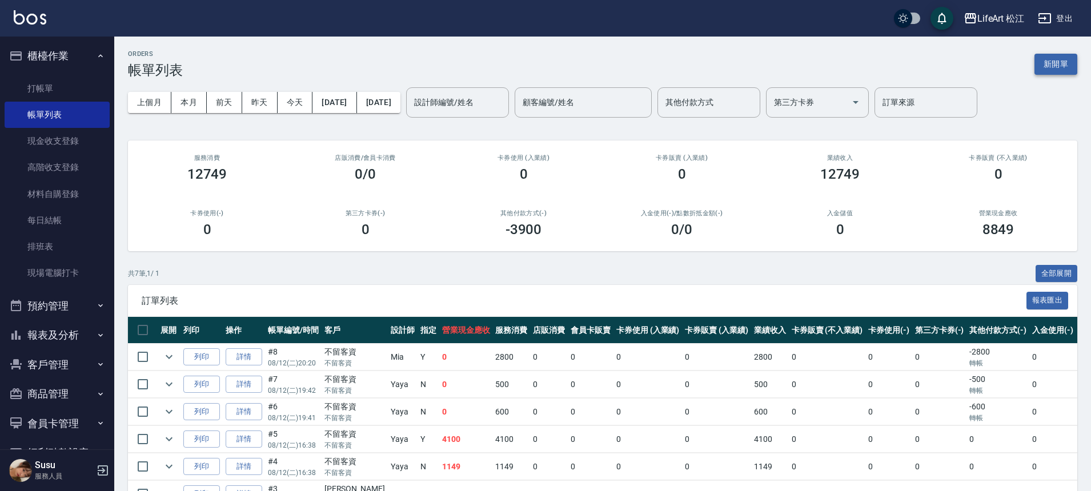
click at [1041, 66] on button "新開單" at bounding box center [1055, 64] width 43 height 21
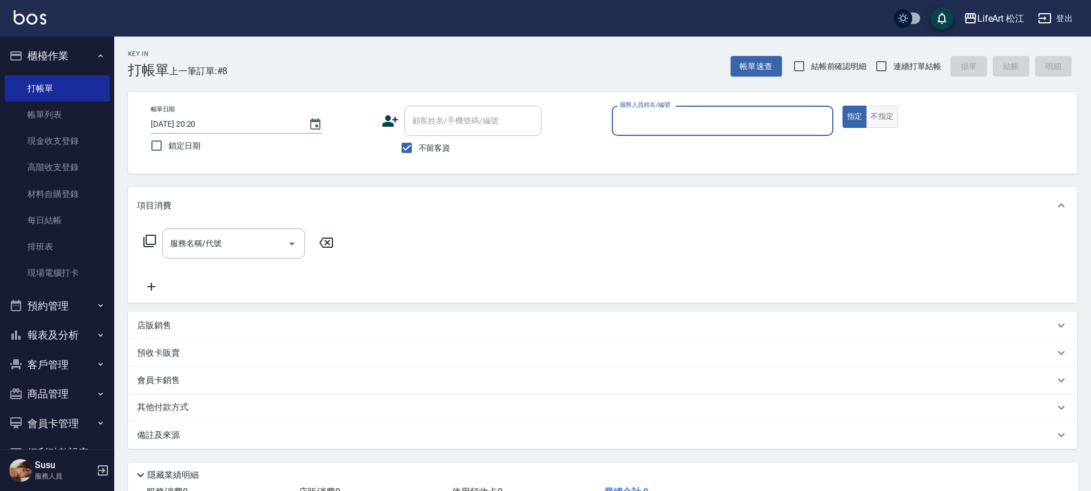
click at [880, 119] on button "不指定" at bounding box center [882, 117] width 32 height 22
click at [686, 119] on input "服務人員姓名/編號" at bounding box center [722, 121] width 211 height 20
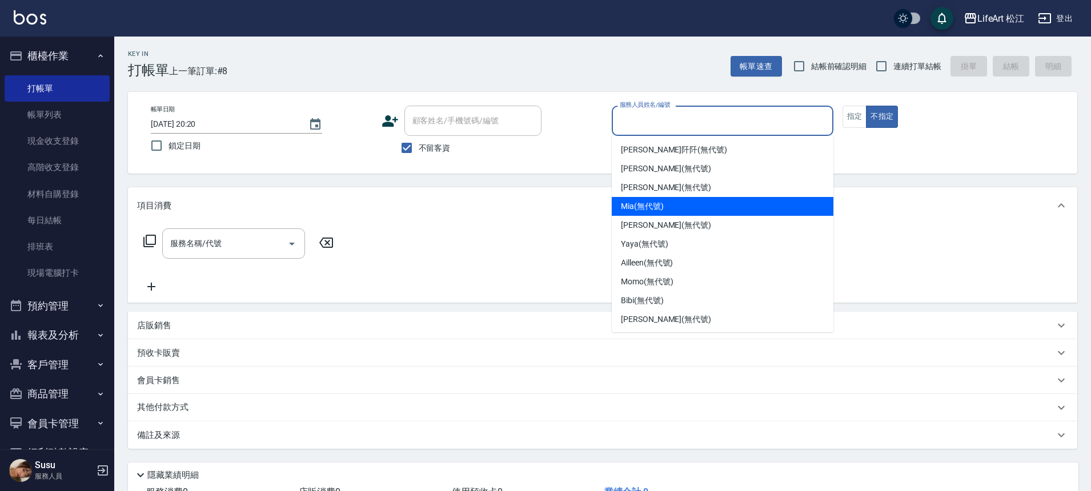
drag, startPoint x: 663, startPoint y: 200, endPoint x: 640, endPoint y: 208, distance: 24.2
click at [663, 200] on span "Mia (無代號)" at bounding box center [642, 206] width 43 height 12
type input "Mia(無代號)"
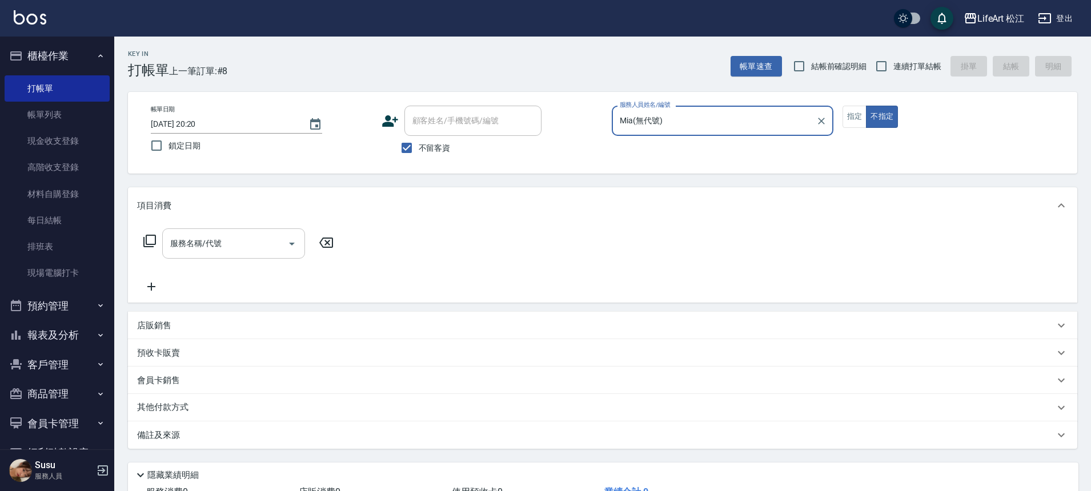
click at [263, 243] on input "服務名稱/代號" at bounding box center [224, 244] width 115 height 20
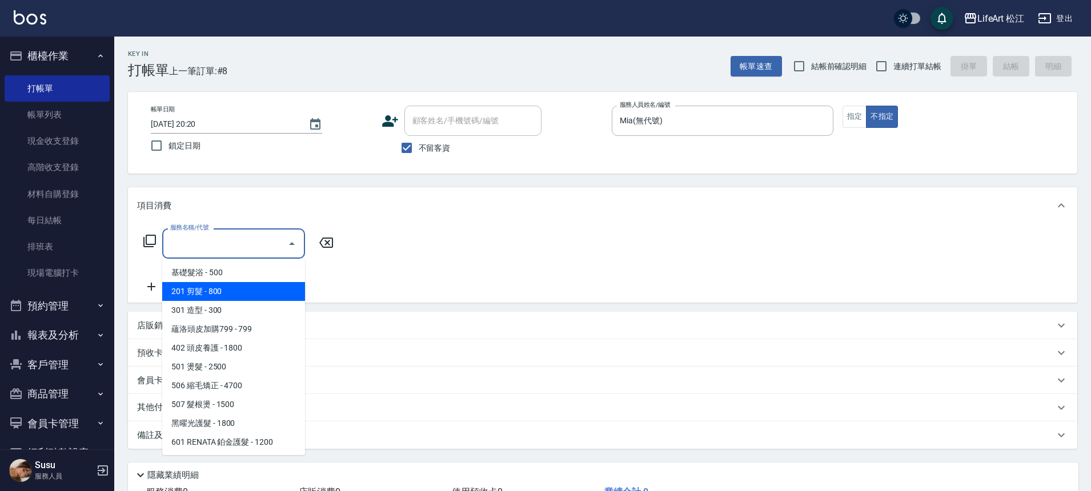
click at [249, 298] on span "201 剪髮 - 800" at bounding box center [233, 291] width 143 height 19
type input "201 剪髮(201)"
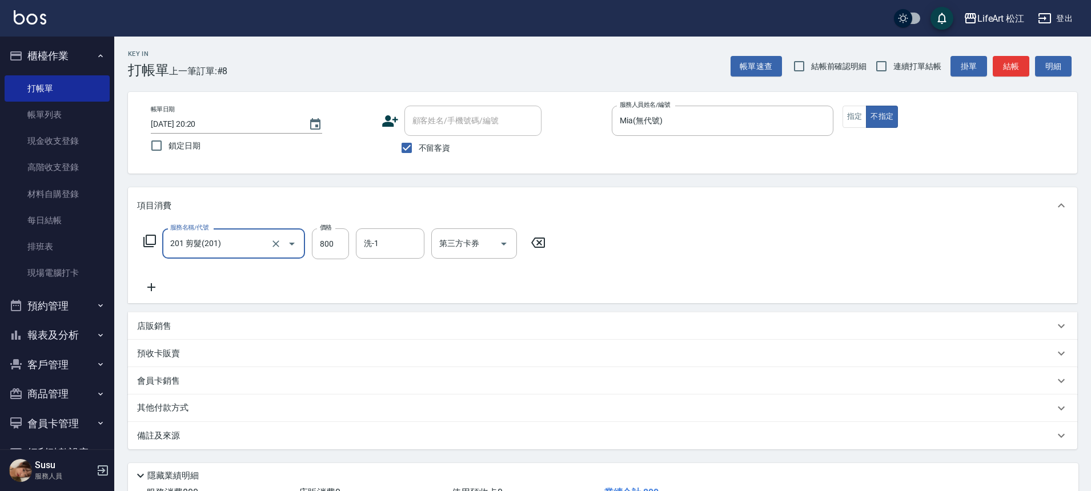
click at [154, 288] on icon at bounding box center [151, 287] width 29 height 14
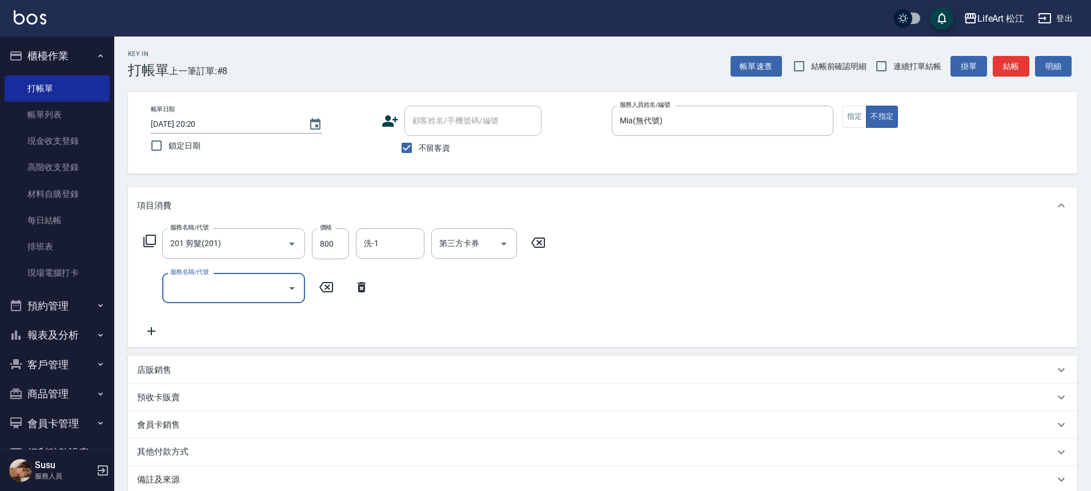
click at [216, 278] on input "服務名稱/代號" at bounding box center [224, 288] width 115 height 20
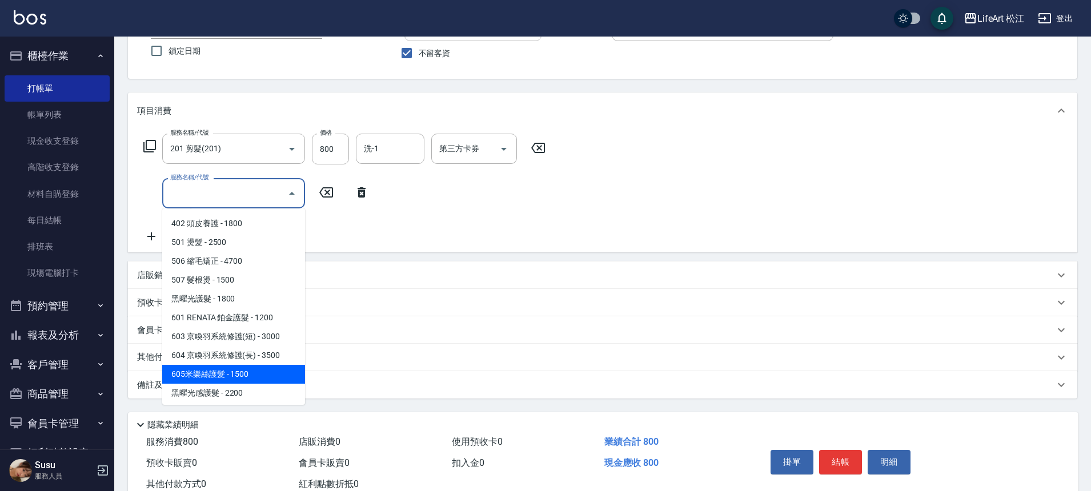
scroll to position [74, 0]
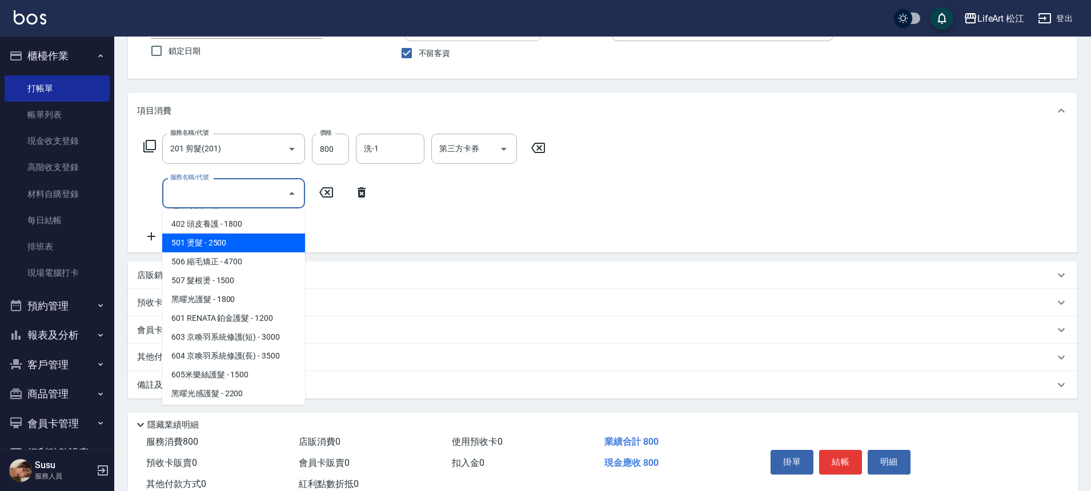
click at [237, 238] on span "501 燙髮 - 2500" at bounding box center [233, 243] width 143 height 19
type input "501 燙髮(501)"
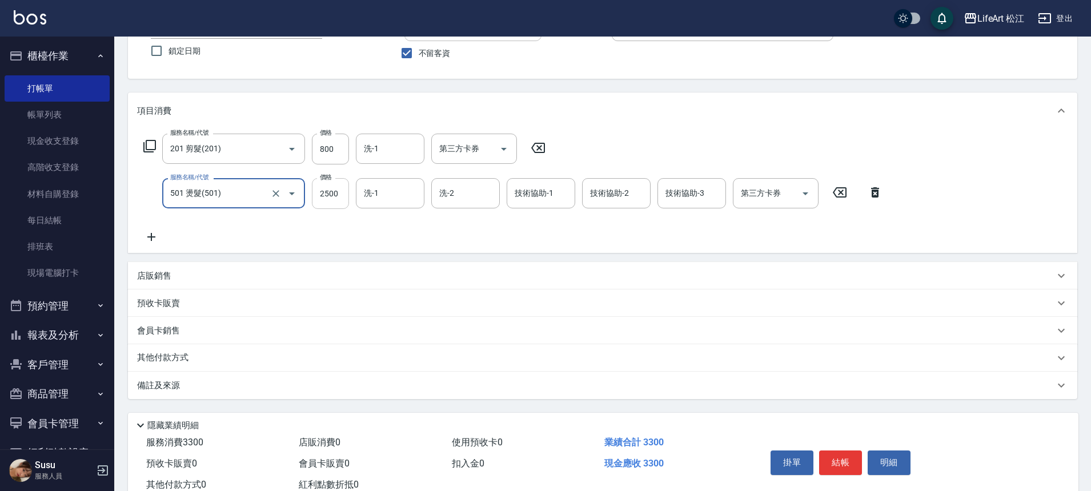
click at [338, 201] on input "2500" at bounding box center [330, 193] width 37 height 31
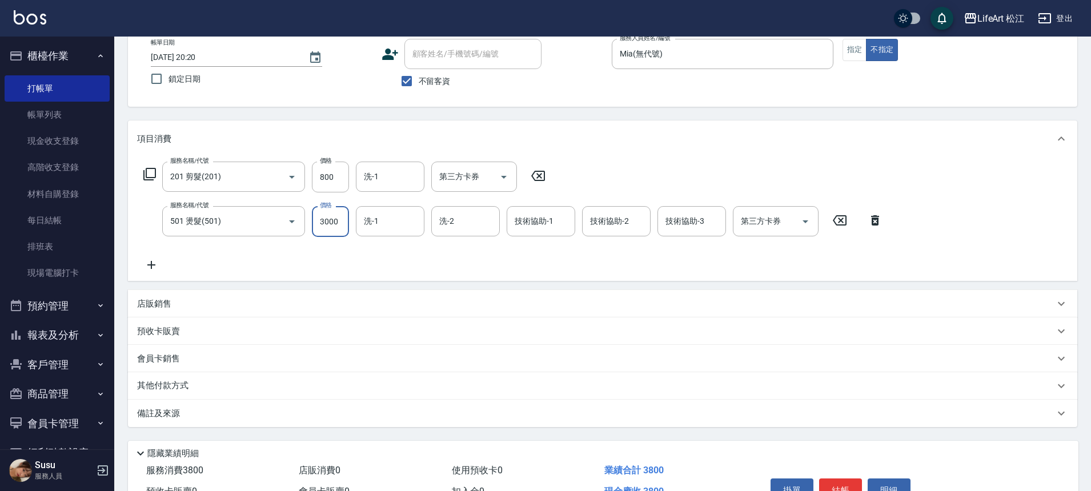
scroll to position [59, 0]
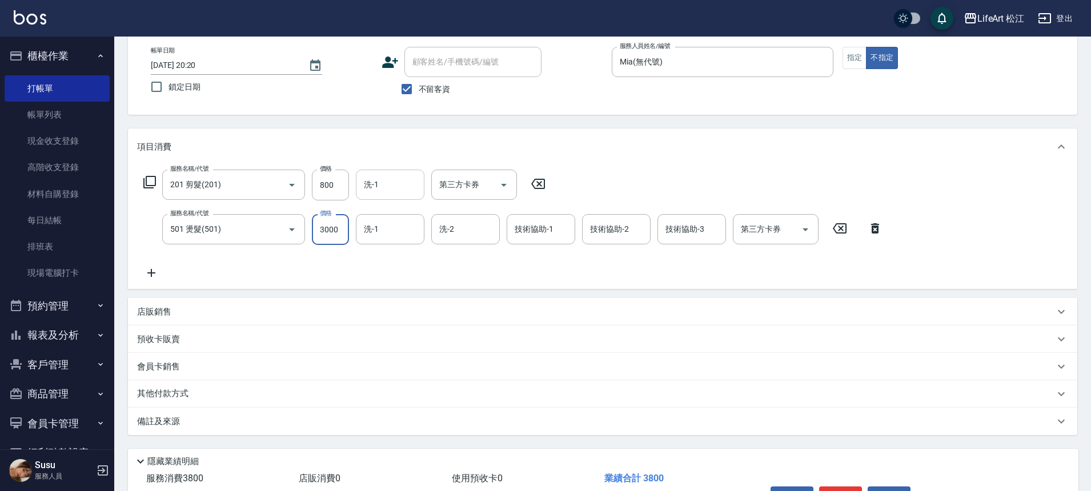
type input "3000"
click at [393, 184] on input "洗-1" at bounding box center [390, 185] width 58 height 20
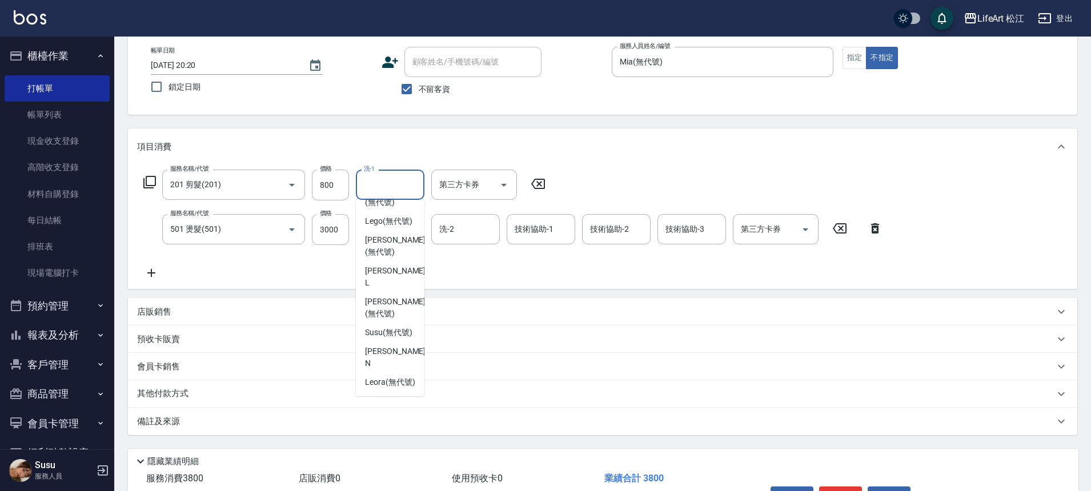
scroll to position [277, 0]
click at [393, 327] on span "Susu (無代號)" at bounding box center [388, 333] width 47 height 12
type input "Susu(無代號)"
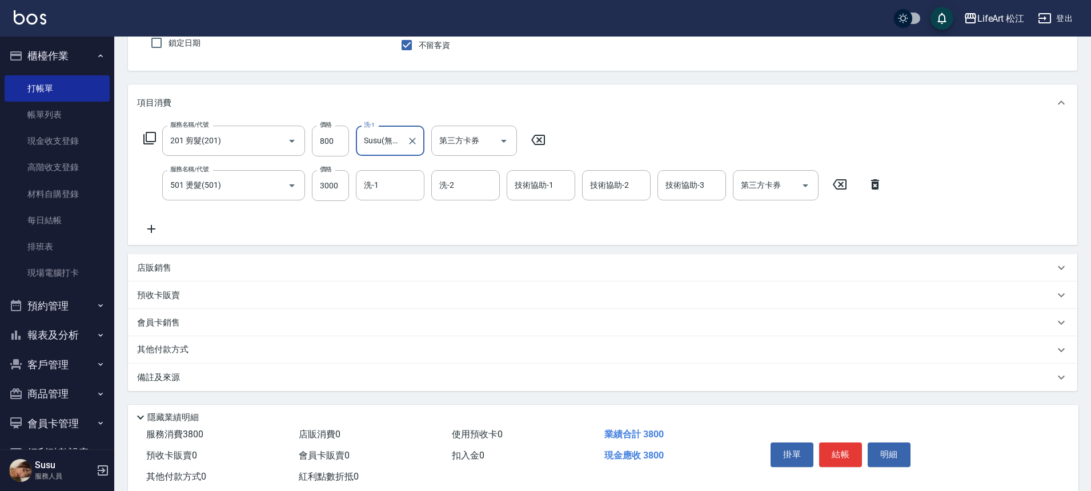
scroll to position [132, 0]
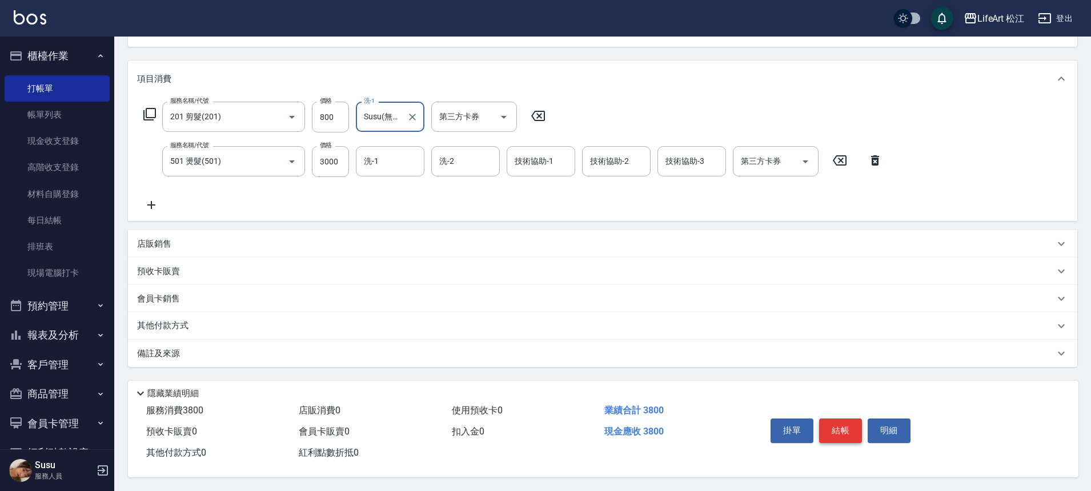
click at [850, 424] on button "結帳" at bounding box center [840, 431] width 43 height 24
